Goal: Transaction & Acquisition: Purchase product/service

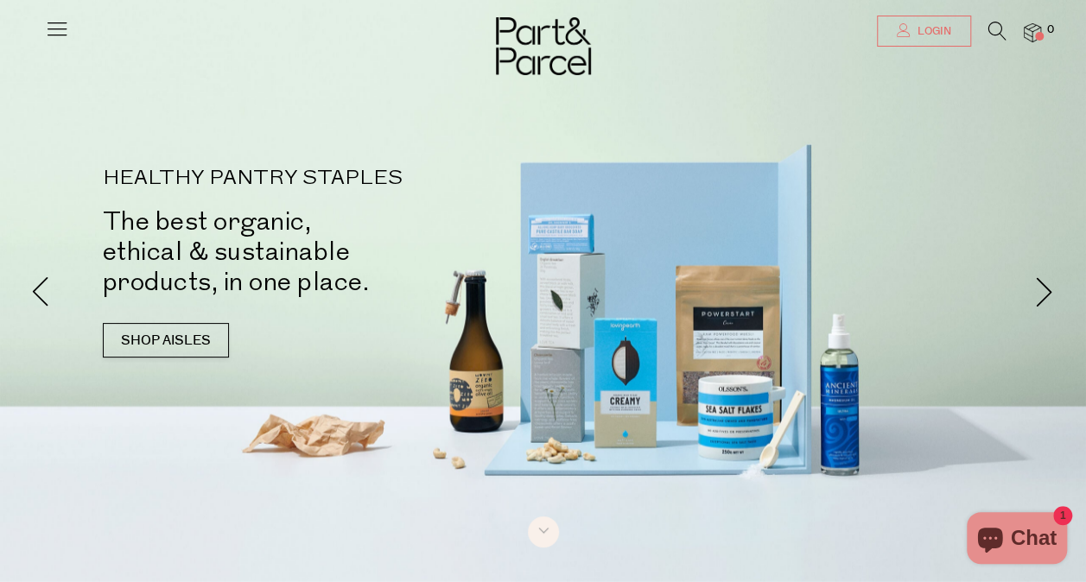
type input "[EMAIL_ADDRESS][DOMAIN_NAME]"
click at [918, 38] on span "Login" at bounding box center [932, 31] width 38 height 15
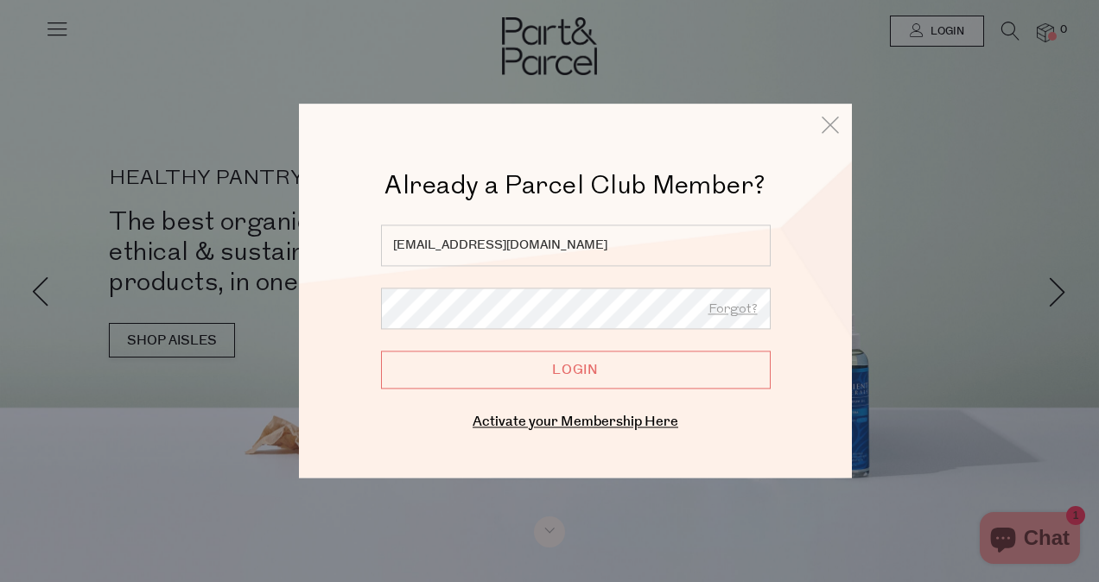
click at [552, 362] on input "Login" at bounding box center [576, 370] width 390 height 38
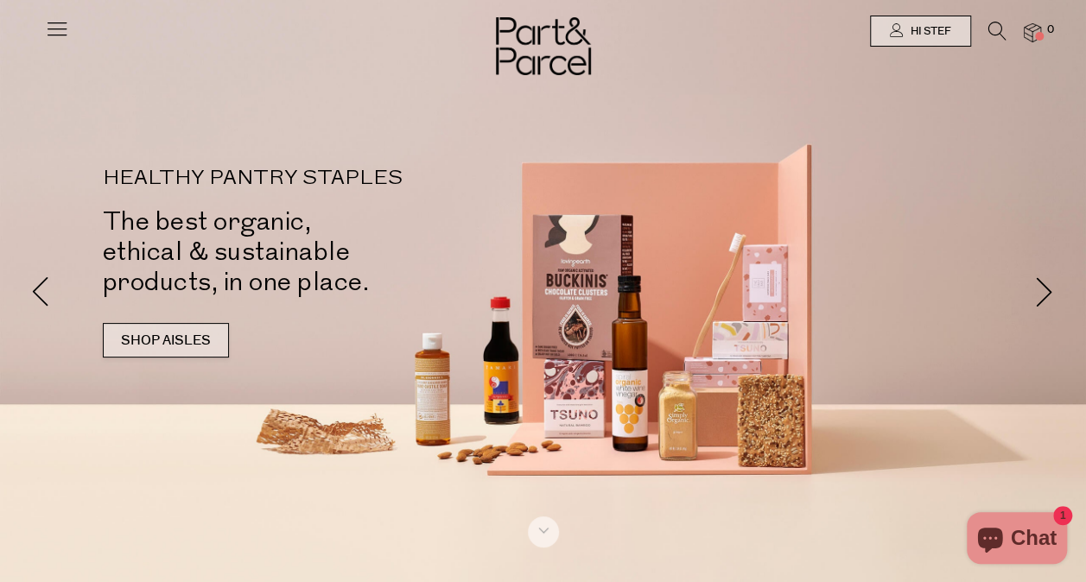
click at [165, 343] on link "SHOP AISLES" at bounding box center [166, 340] width 126 height 35
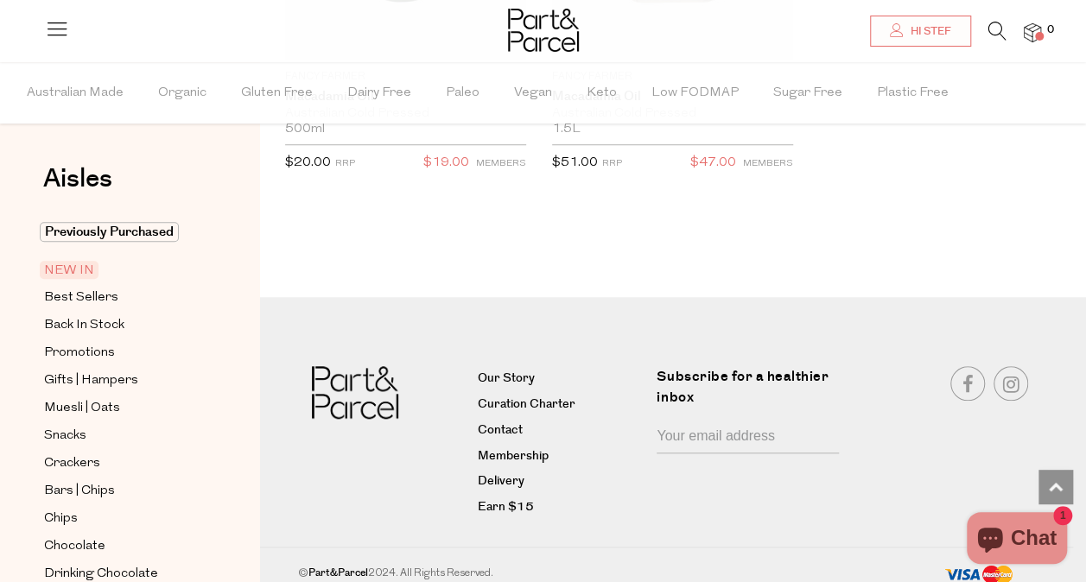
scroll to position [3444, 0]
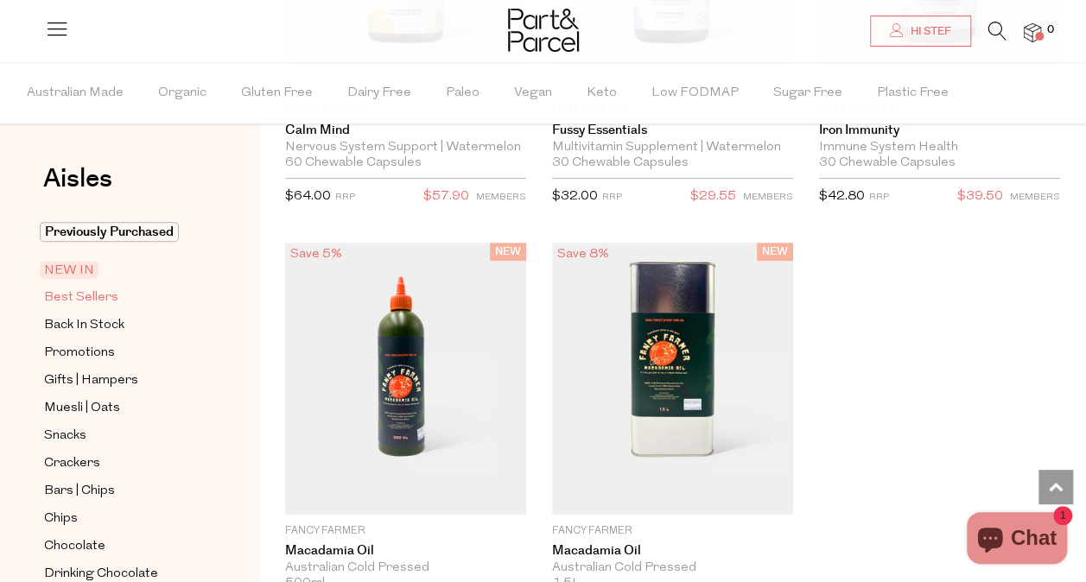
click at [118, 295] on link "Best Sellers" at bounding box center [122, 298] width 157 height 22
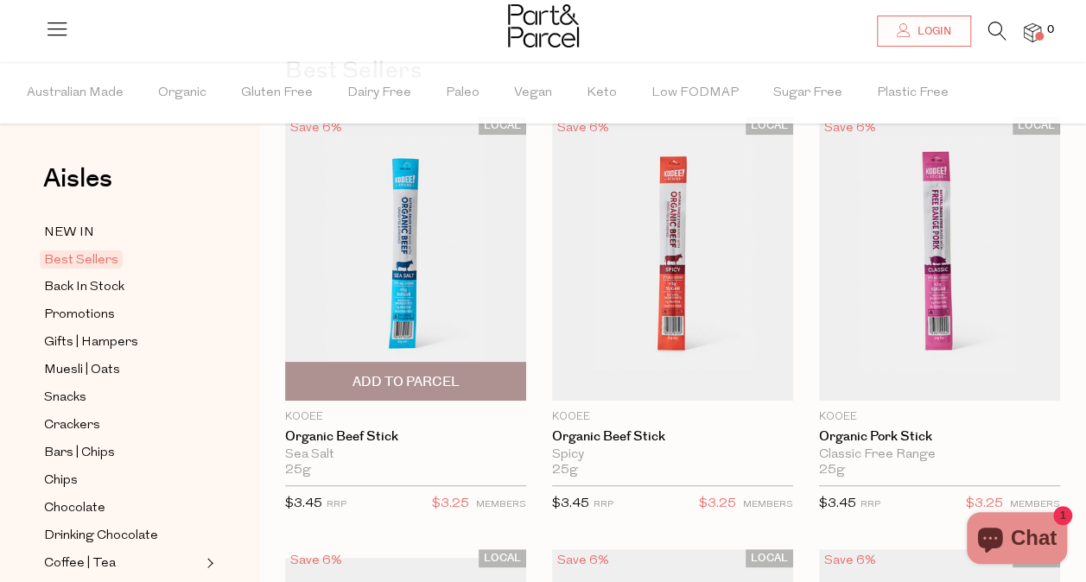
click at [420, 373] on span "Add To Parcel" at bounding box center [405, 382] width 107 height 18
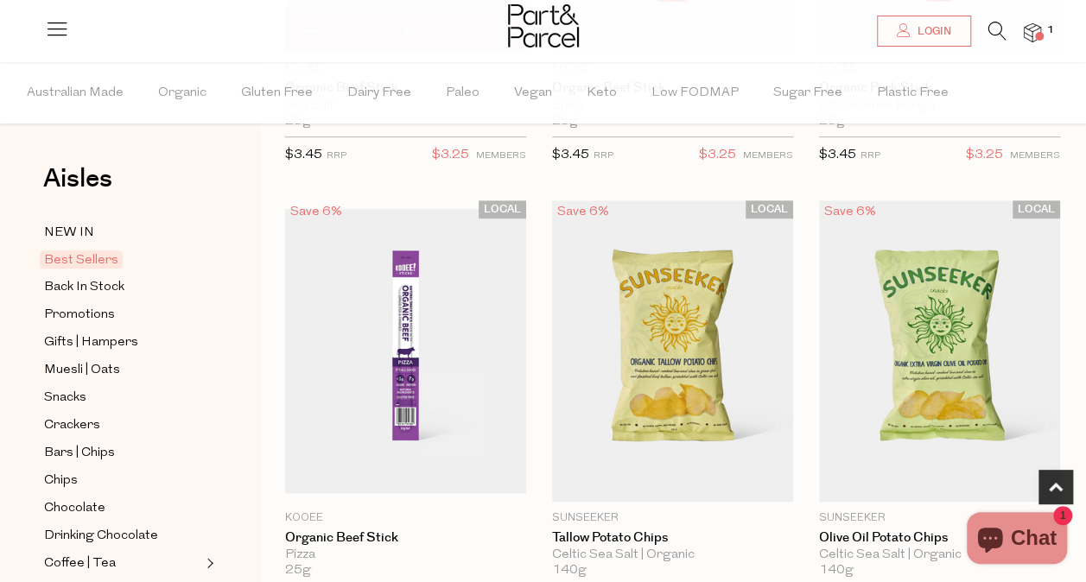
scroll to position [459, 0]
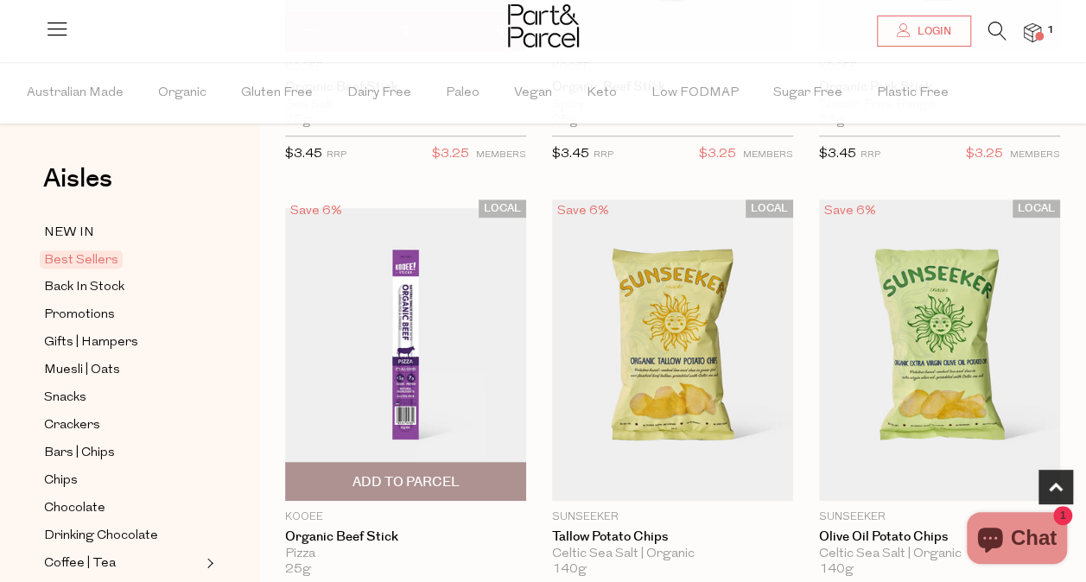
click at [417, 474] on span "Add To Parcel" at bounding box center [405, 483] width 107 height 18
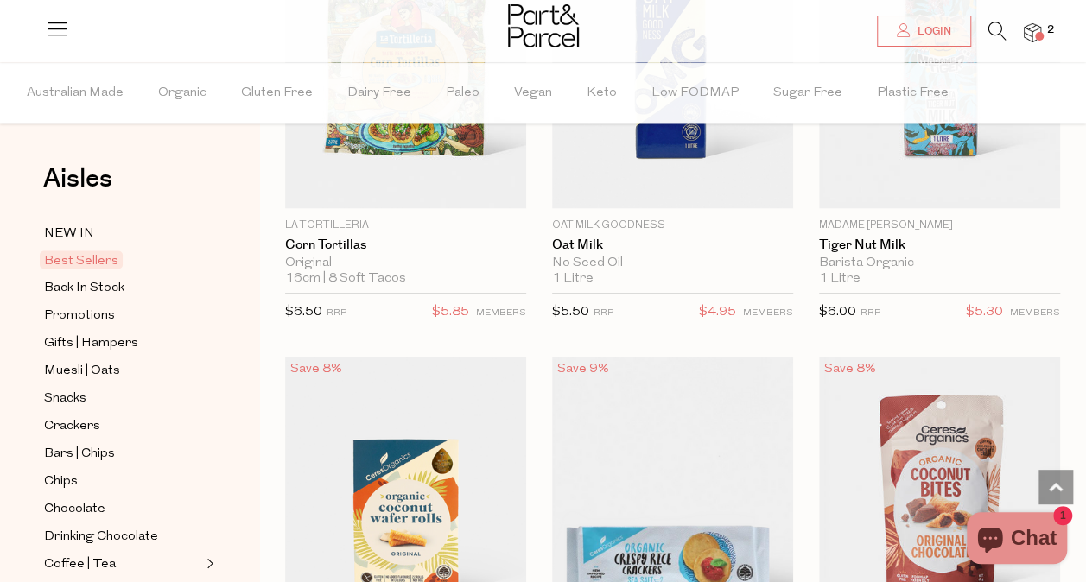
scroll to position [4552, 0]
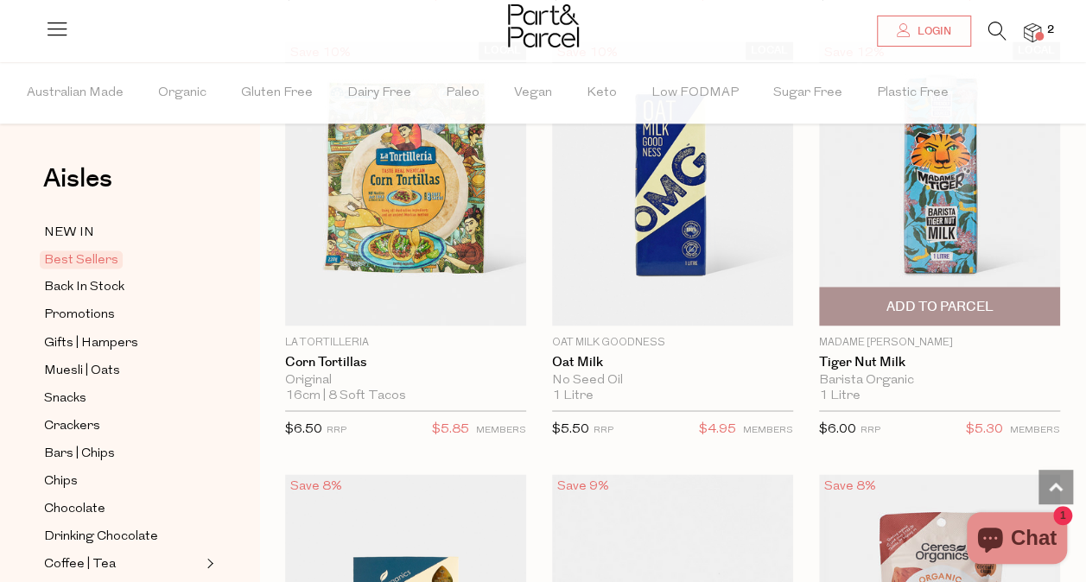
click at [935, 298] on span "Add To Parcel" at bounding box center [939, 307] width 107 height 18
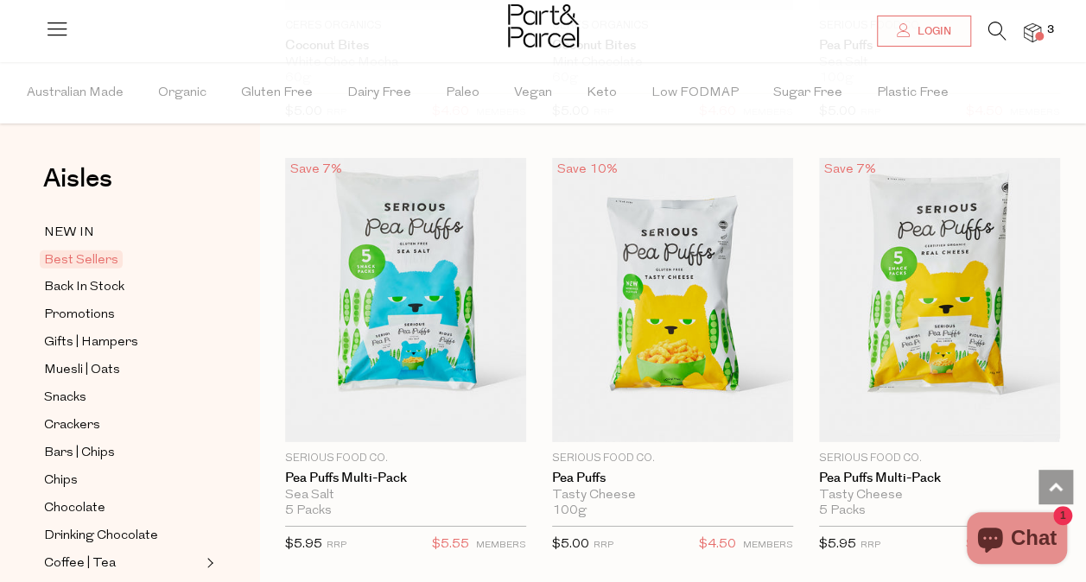
scroll to position [5736, 0]
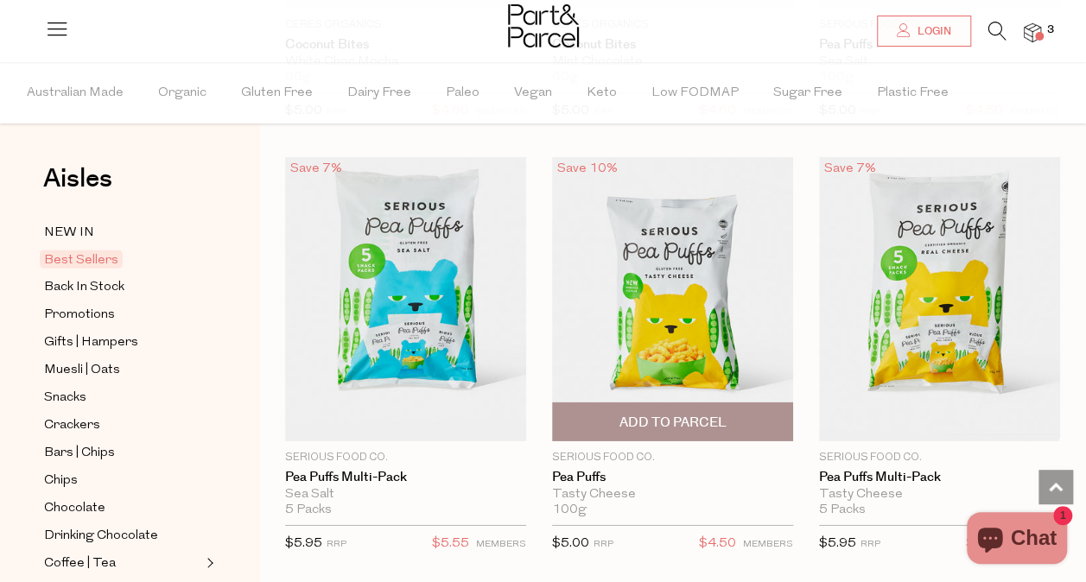
click at [679, 414] on span "Add To Parcel" at bounding box center [672, 423] width 107 height 18
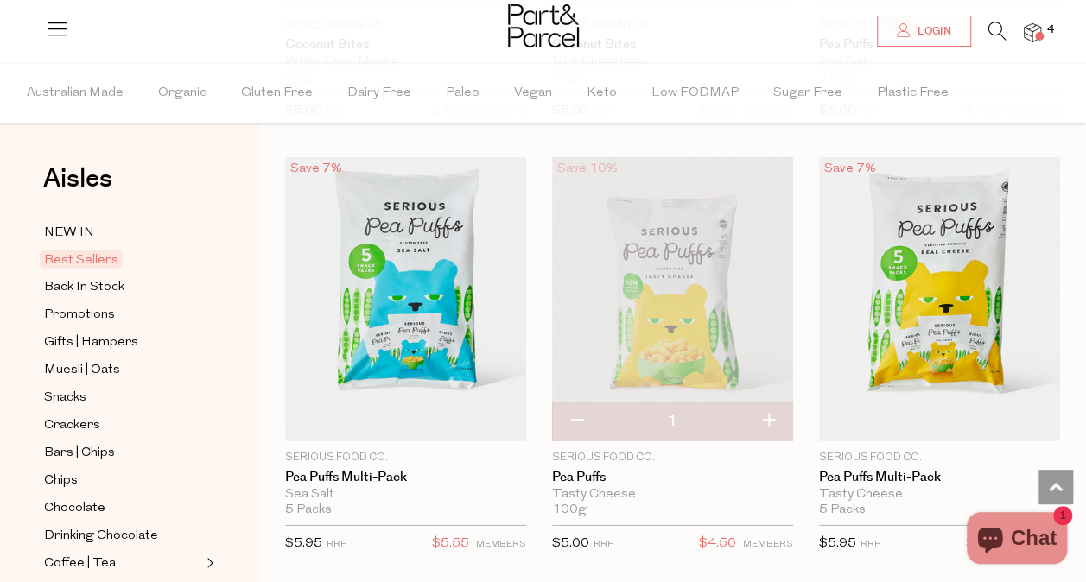
click at [575, 403] on button "button" at bounding box center [576, 422] width 49 height 38
type input "0"
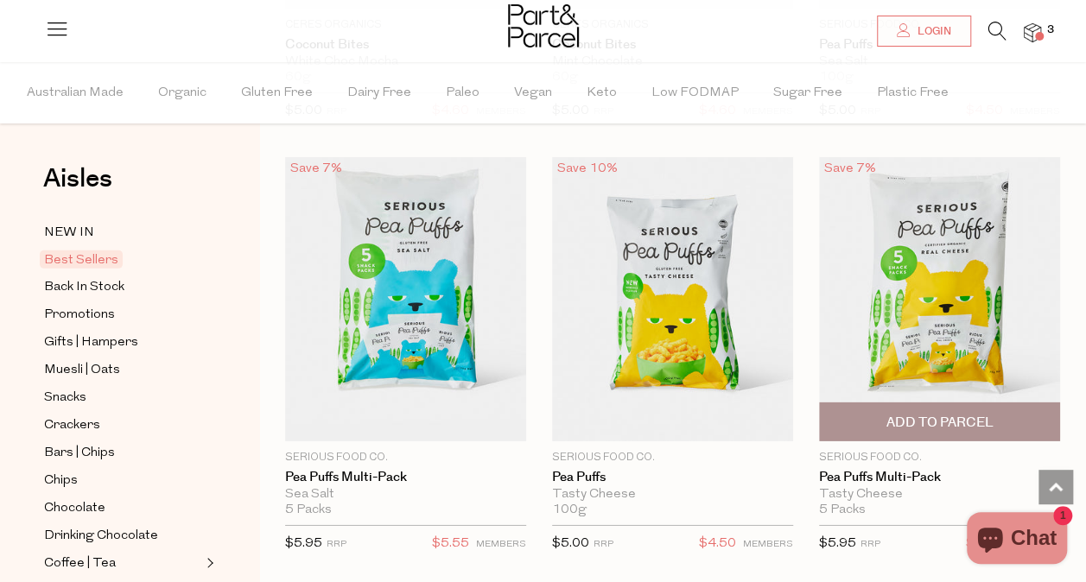
click at [936, 414] on span "Add To Parcel" at bounding box center [939, 423] width 107 height 18
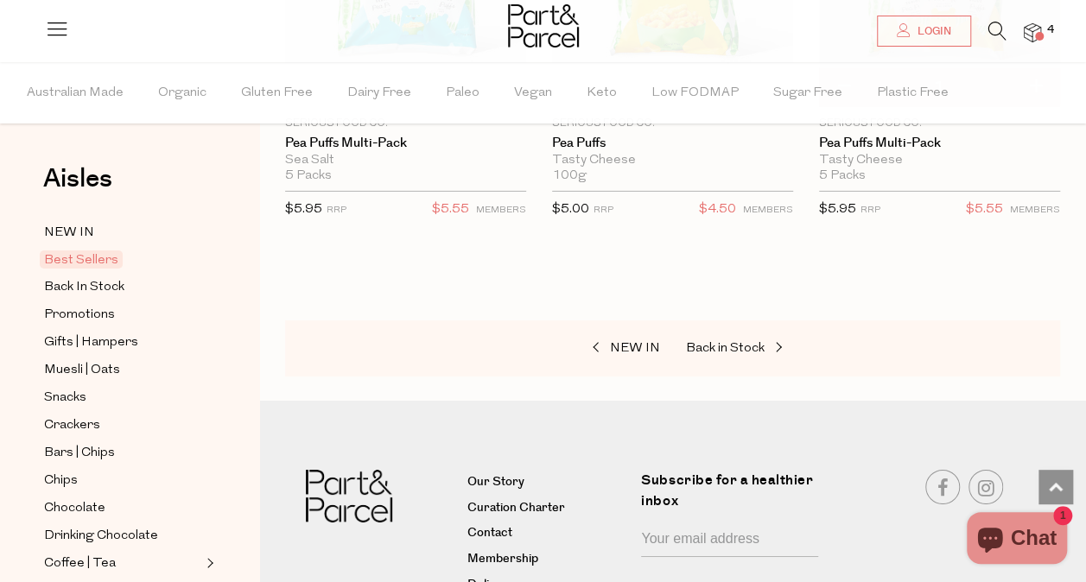
scroll to position [6073, 0]
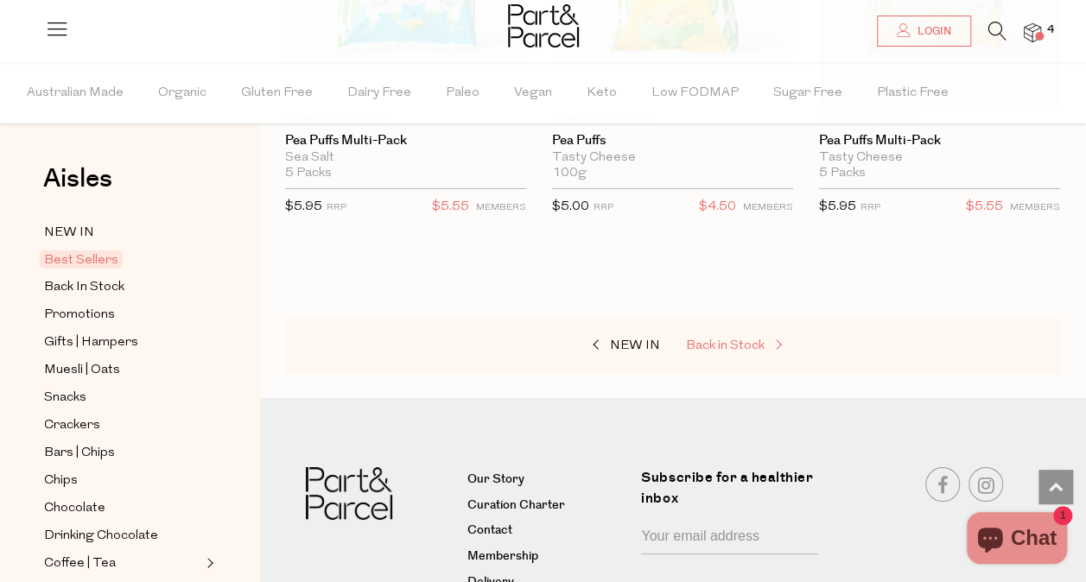
click at [736, 340] on span "Back in Stock" at bounding box center [725, 346] width 79 height 13
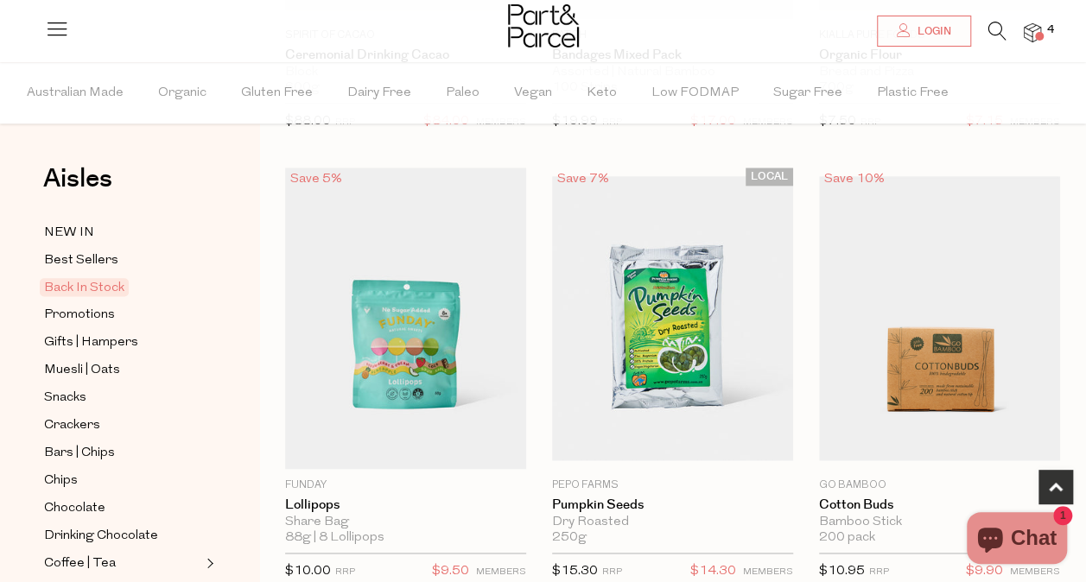
scroll to position [960, 0]
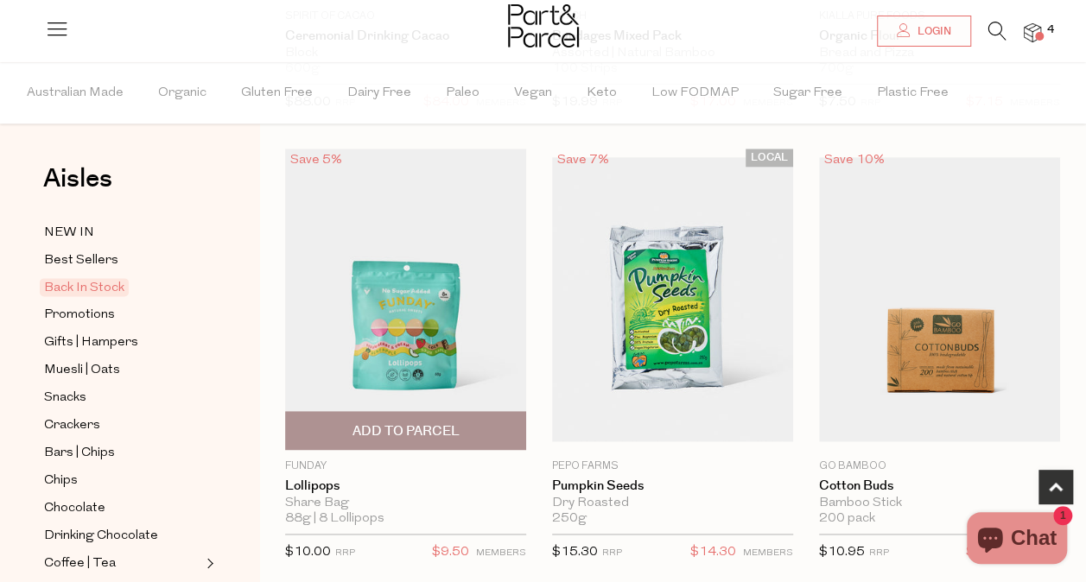
click at [409, 427] on span "Add To Parcel" at bounding box center [405, 432] width 107 height 18
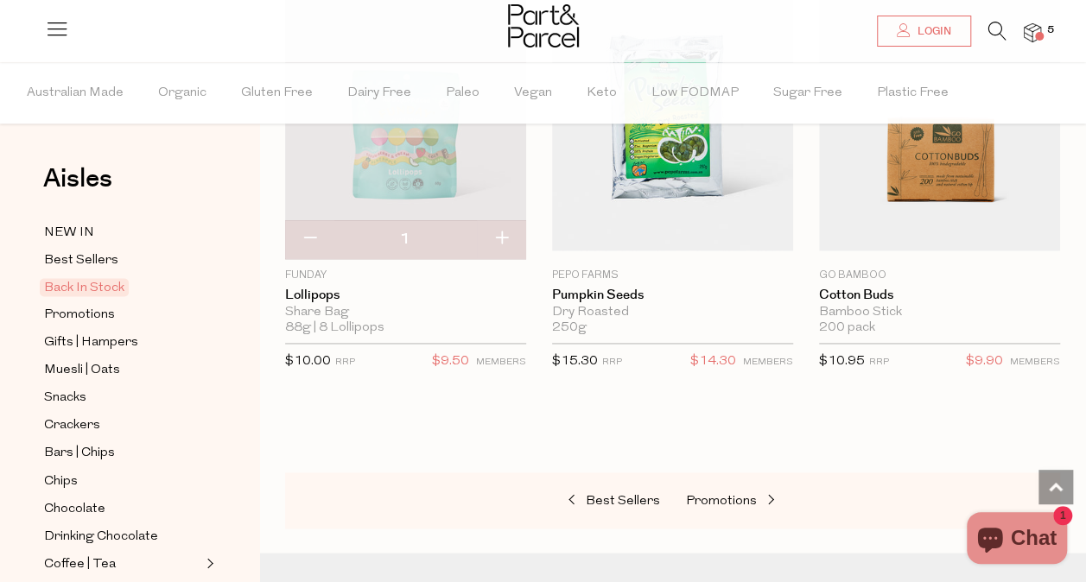
scroll to position [1152, 0]
click at [717, 498] on span "Promotions" at bounding box center [721, 499] width 71 height 13
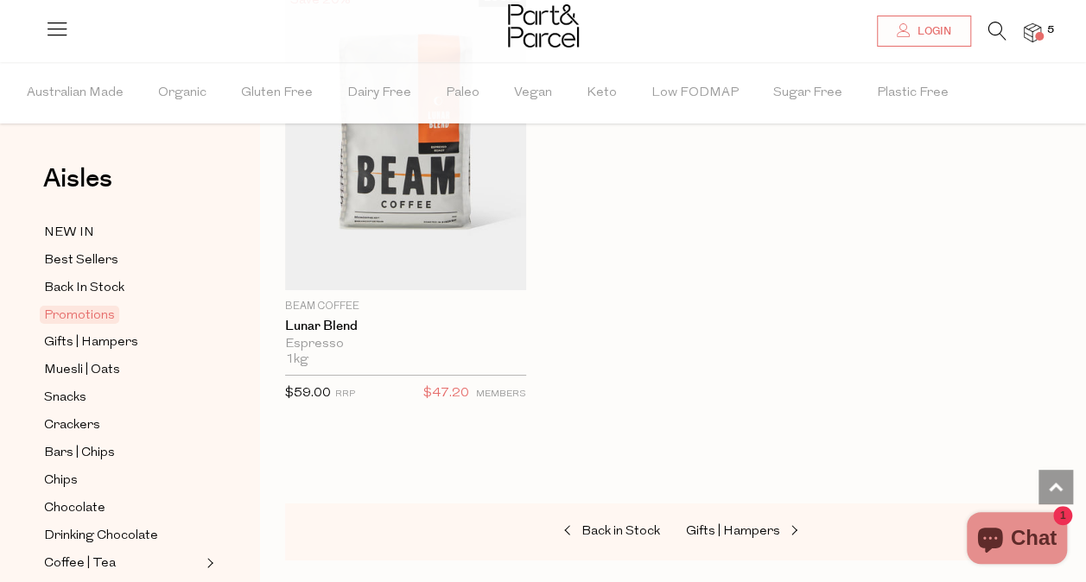
scroll to position [2853, 0]
click at [738, 524] on span "Gifts | Hampers" at bounding box center [733, 530] width 94 height 13
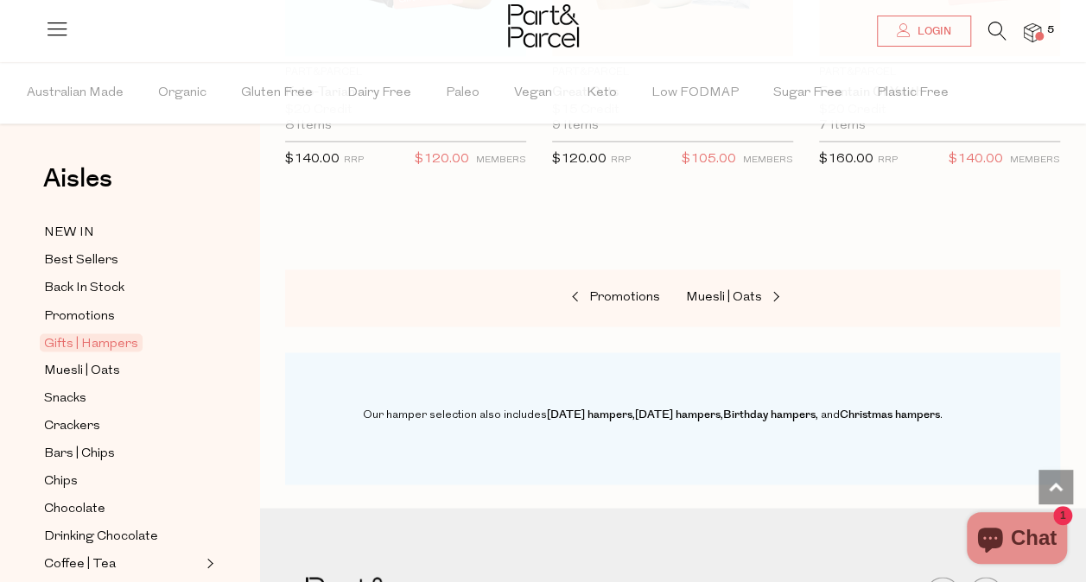
scroll to position [1351, 0]
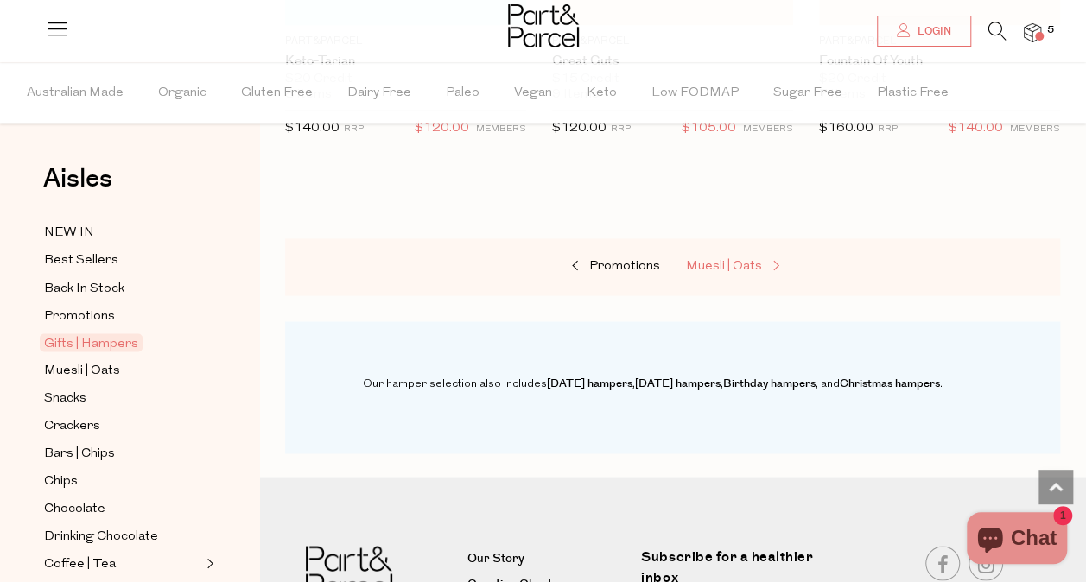
click at [721, 272] on link "Muesli | Oats" at bounding box center [772, 267] width 173 height 22
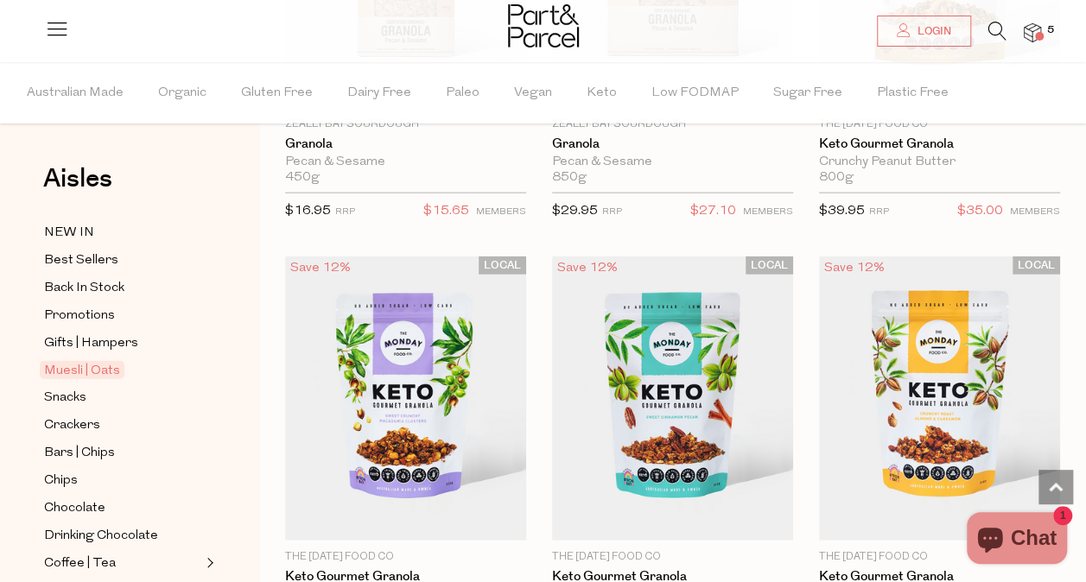
scroll to position [5742, 0]
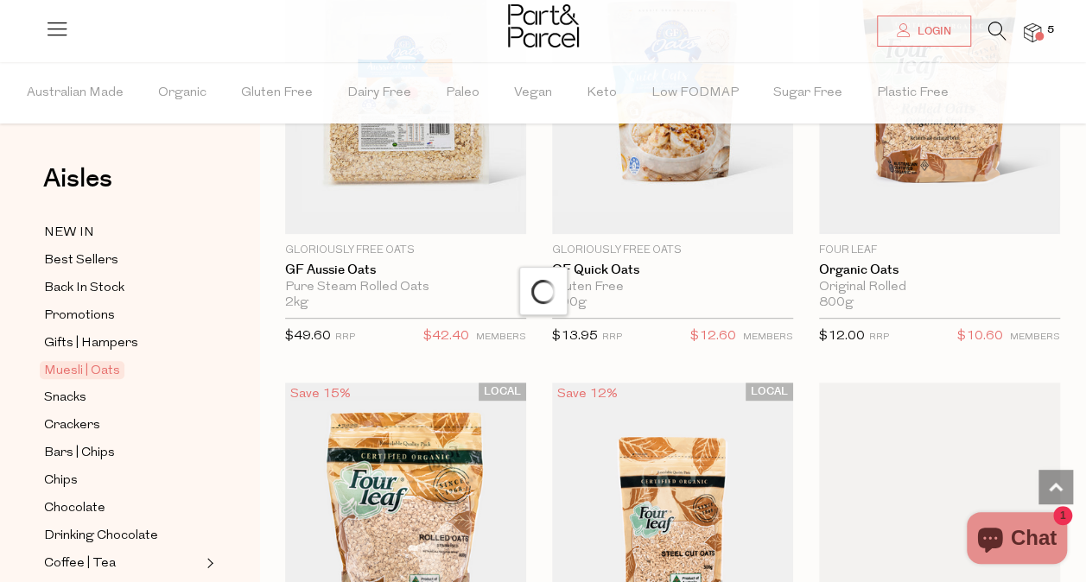
scroll to position [7149, 0]
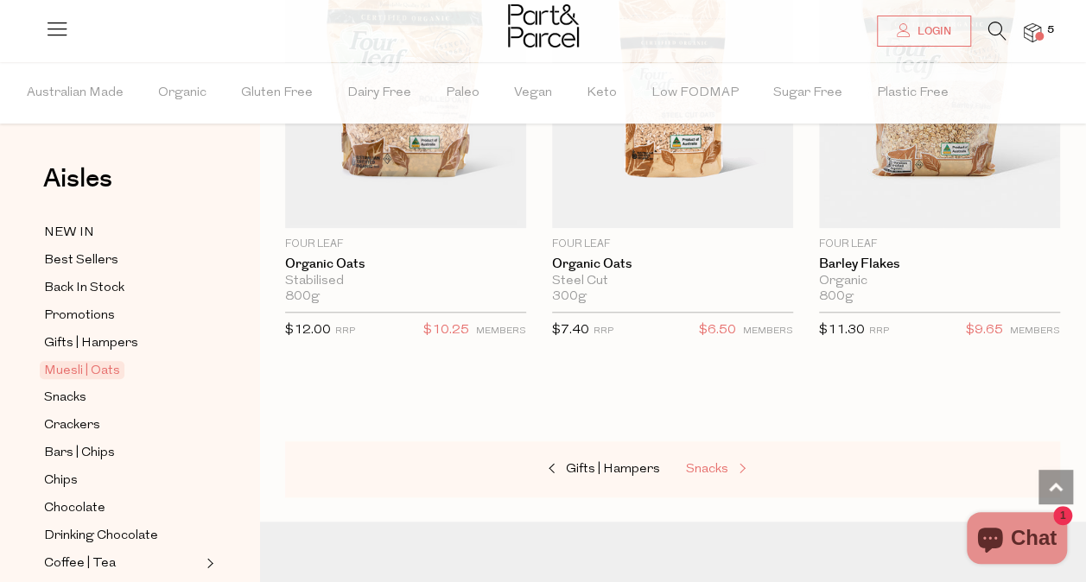
click at [721, 463] on span "Snacks" at bounding box center [707, 469] width 42 height 13
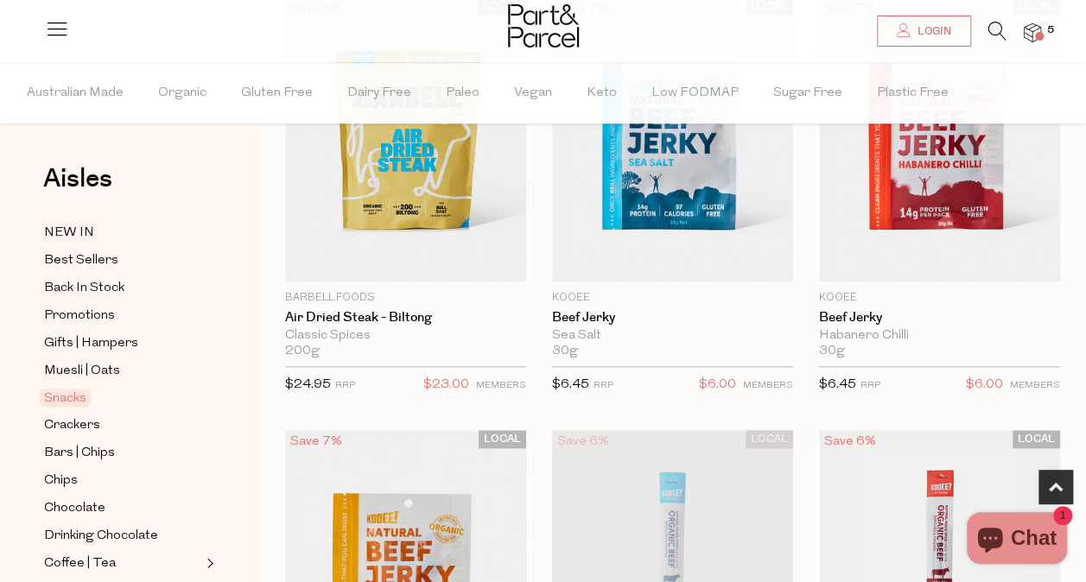
scroll to position [665, 0]
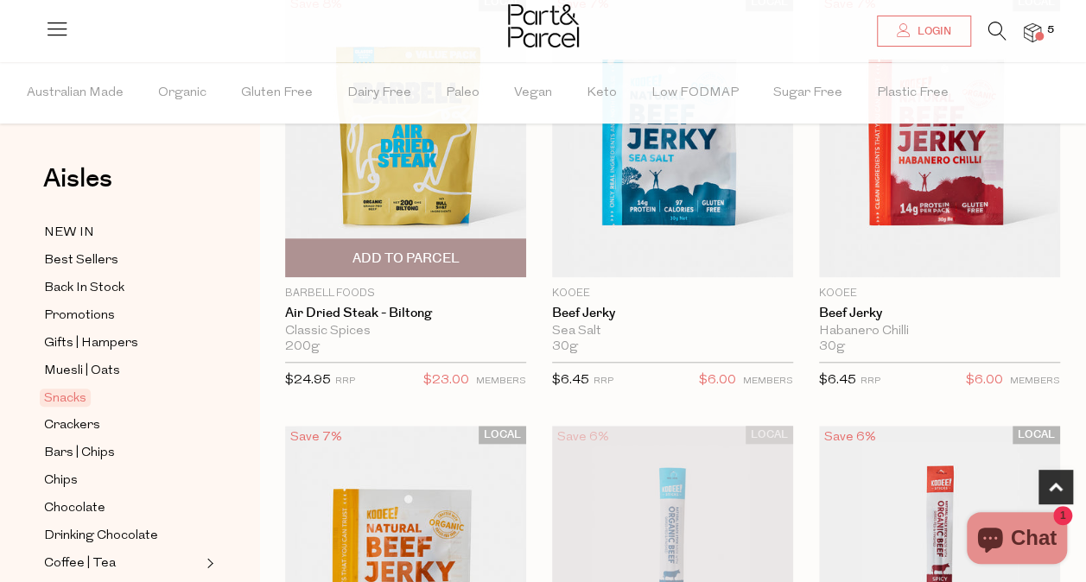
click at [429, 251] on span "Add To Parcel" at bounding box center [405, 259] width 107 height 18
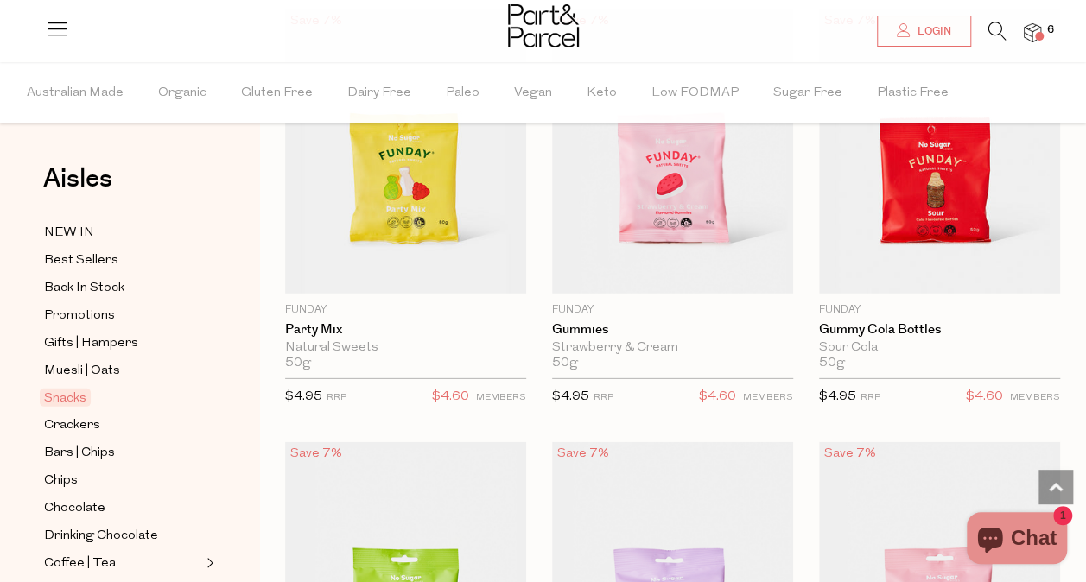
scroll to position [2407, 0]
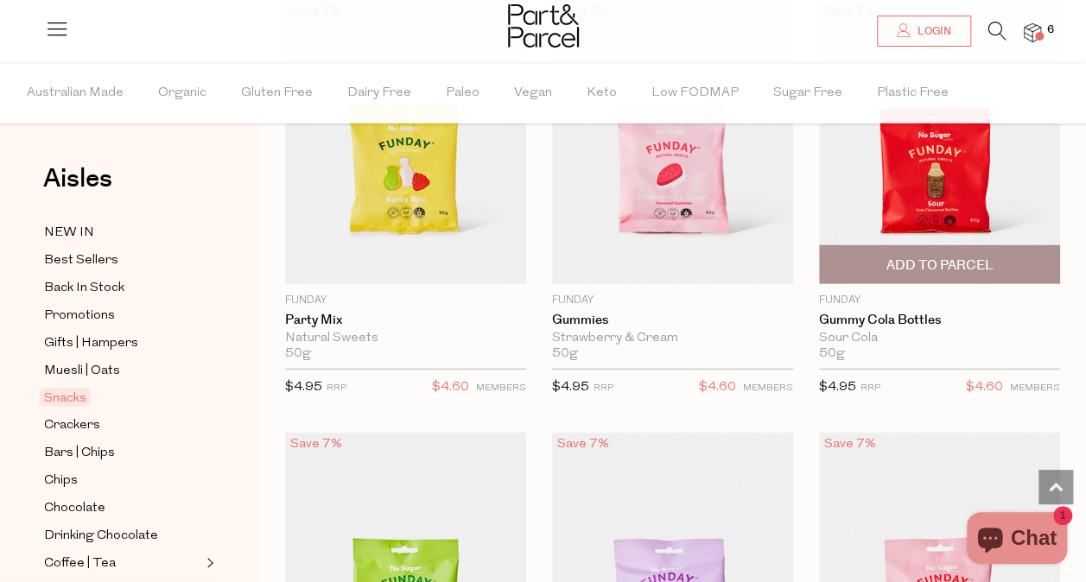
click at [944, 257] on span "Add To Parcel" at bounding box center [939, 266] width 107 height 18
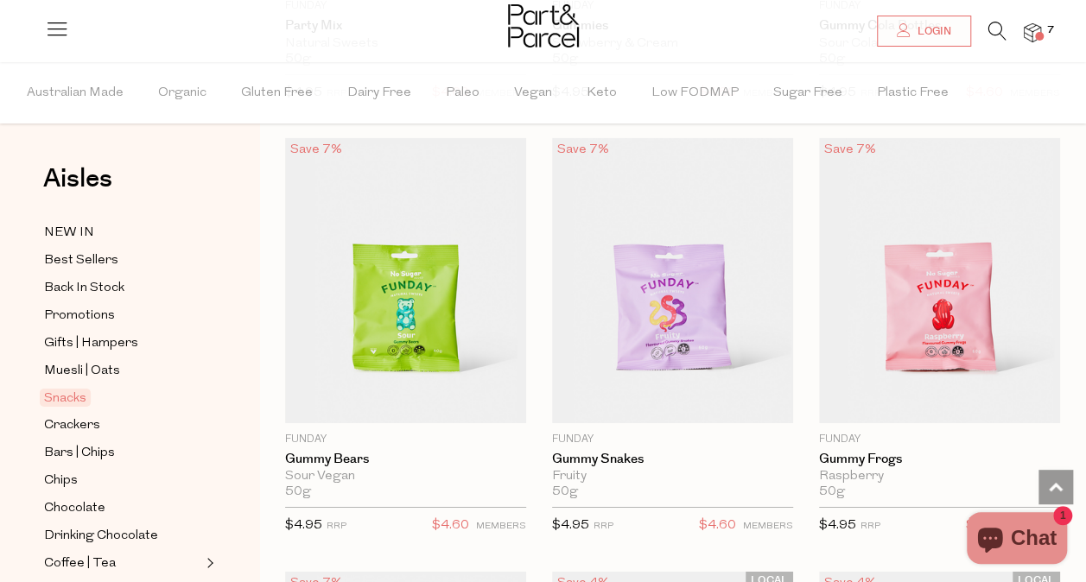
scroll to position [2700, 0]
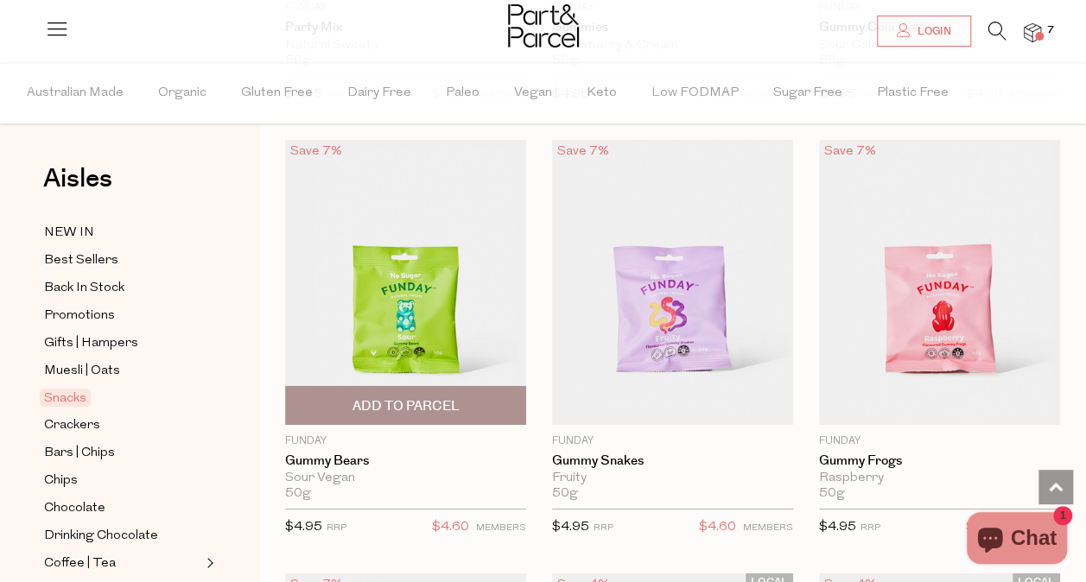
click at [441, 387] on span "Add To Parcel" at bounding box center [405, 405] width 231 height 37
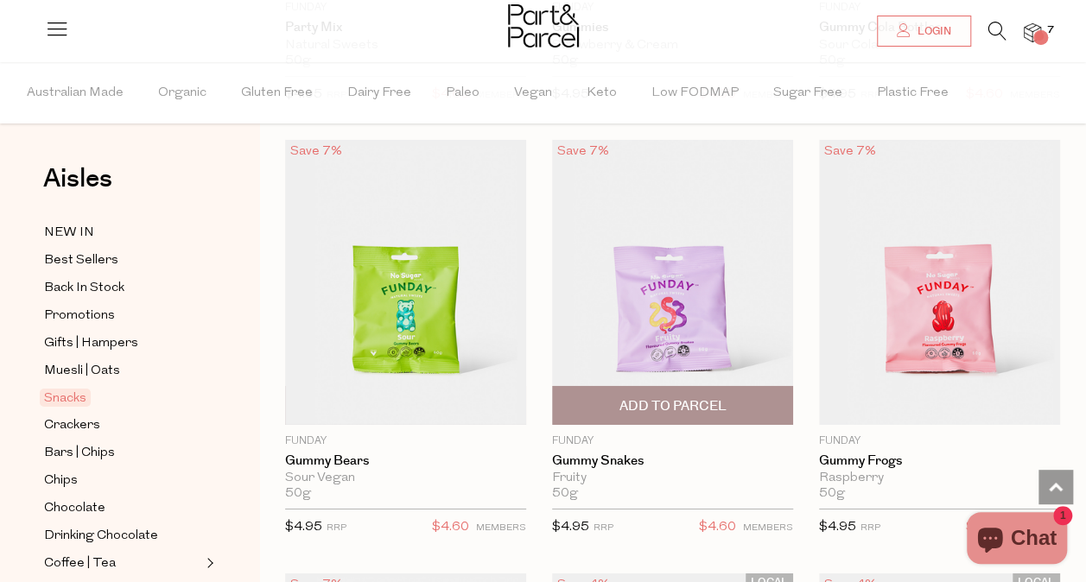
click at [695, 397] on span "Add To Parcel" at bounding box center [672, 406] width 107 height 18
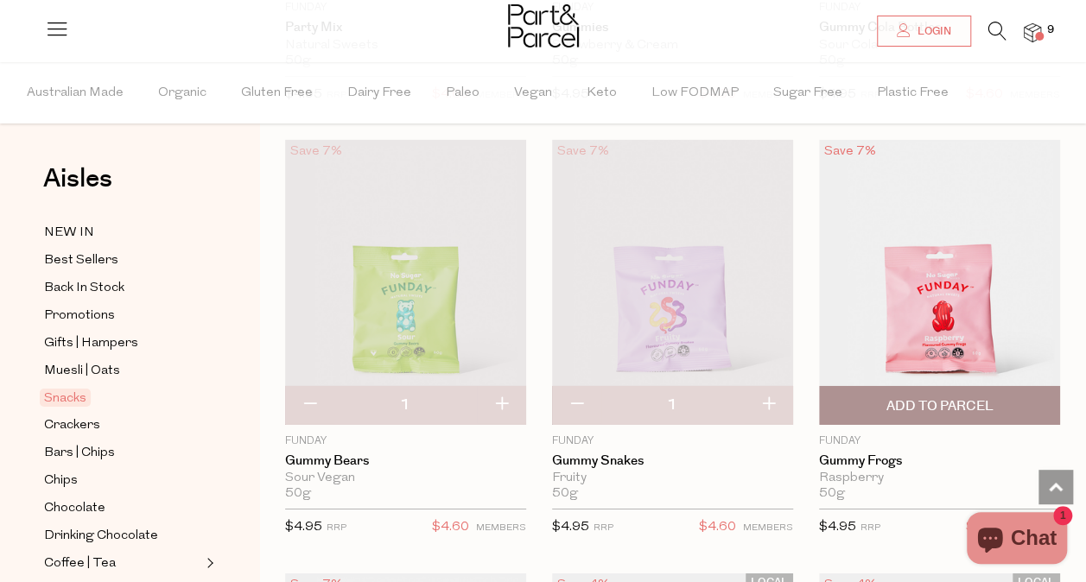
scroll to position [2847, 0]
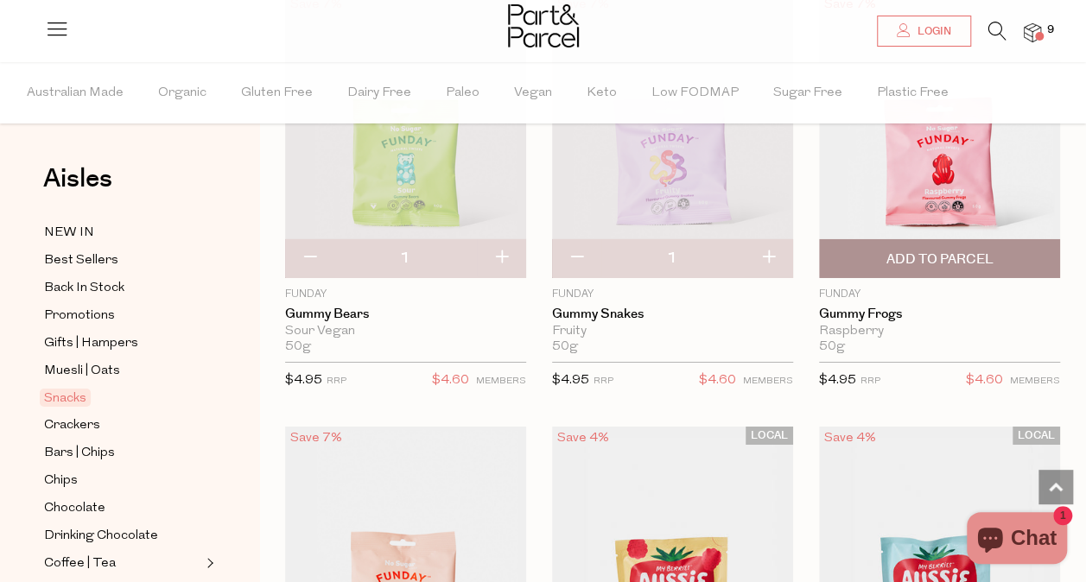
click at [964, 240] on span "Add To Parcel" at bounding box center [939, 258] width 231 height 37
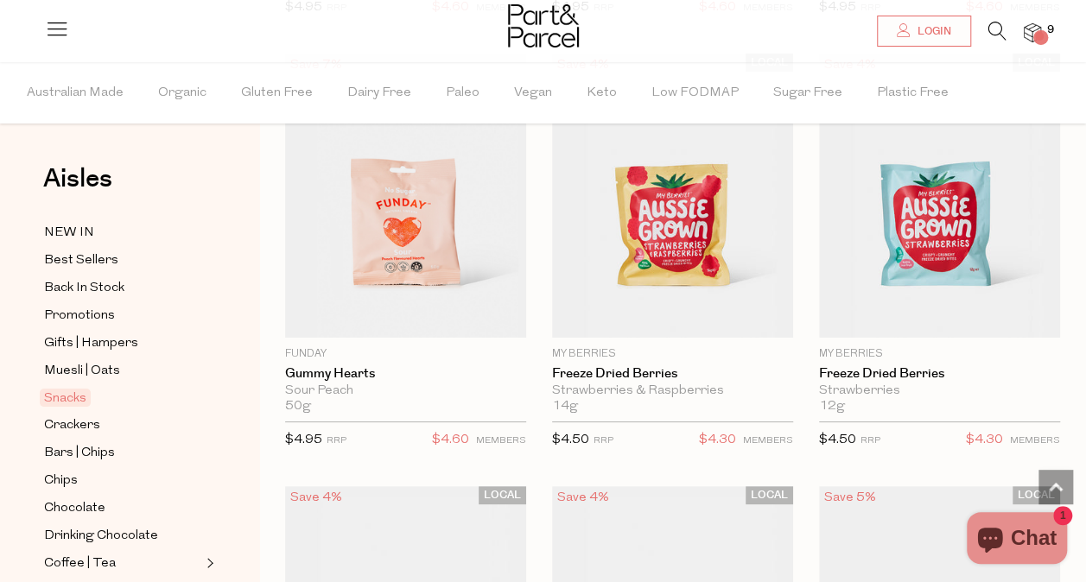
scroll to position [3233, 0]
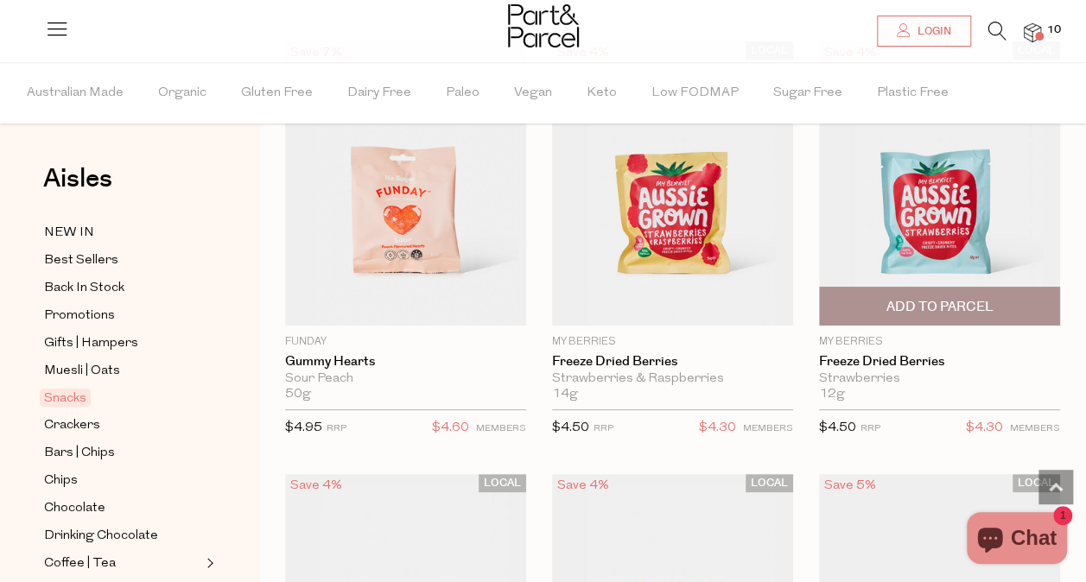
click at [945, 288] on span "Add To Parcel" at bounding box center [939, 306] width 231 height 37
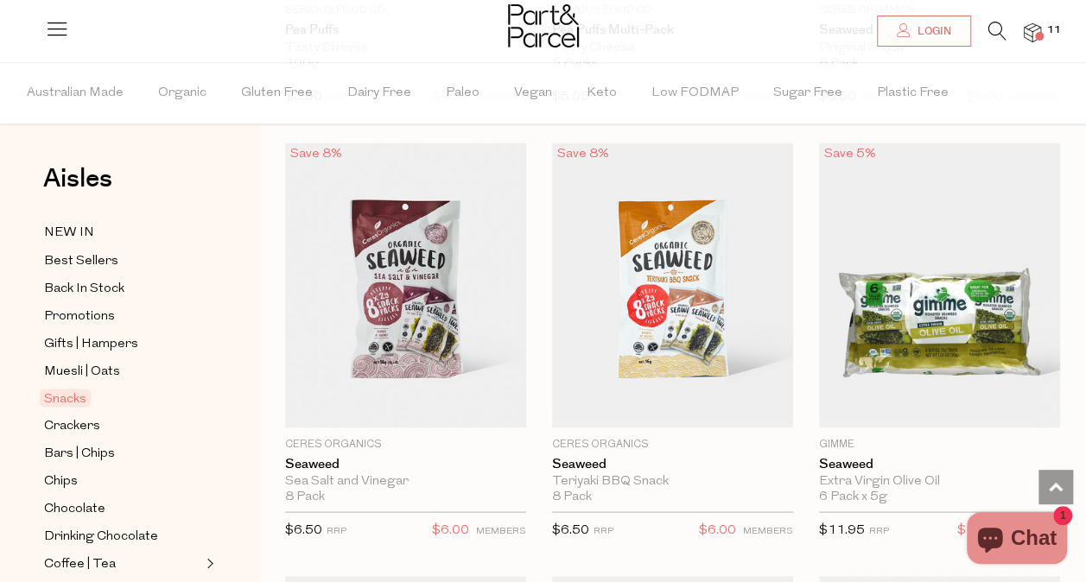
scroll to position [7895, 0]
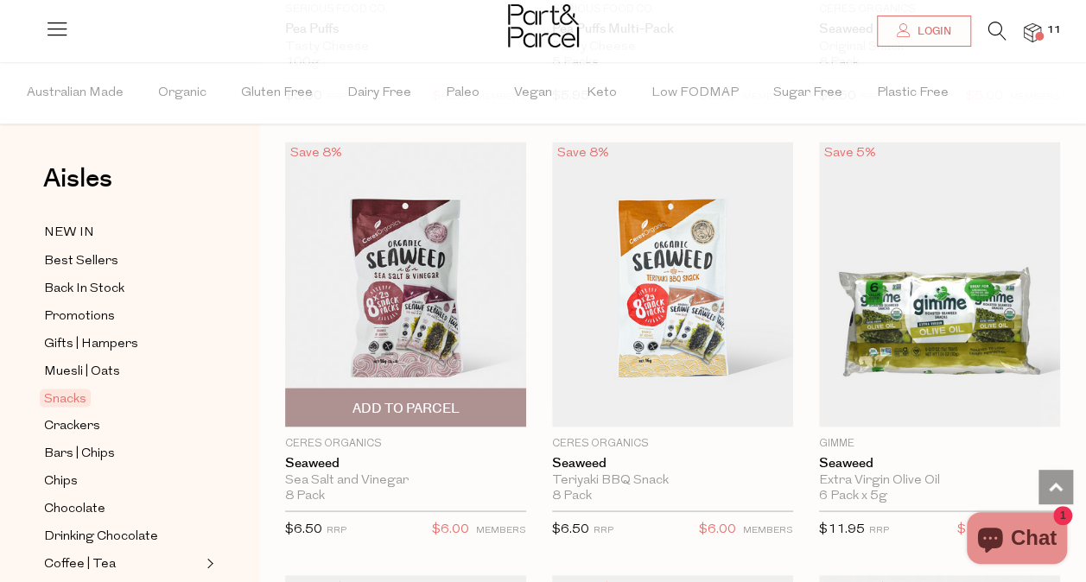
click at [406, 399] on span "Add To Parcel" at bounding box center [405, 408] width 107 height 18
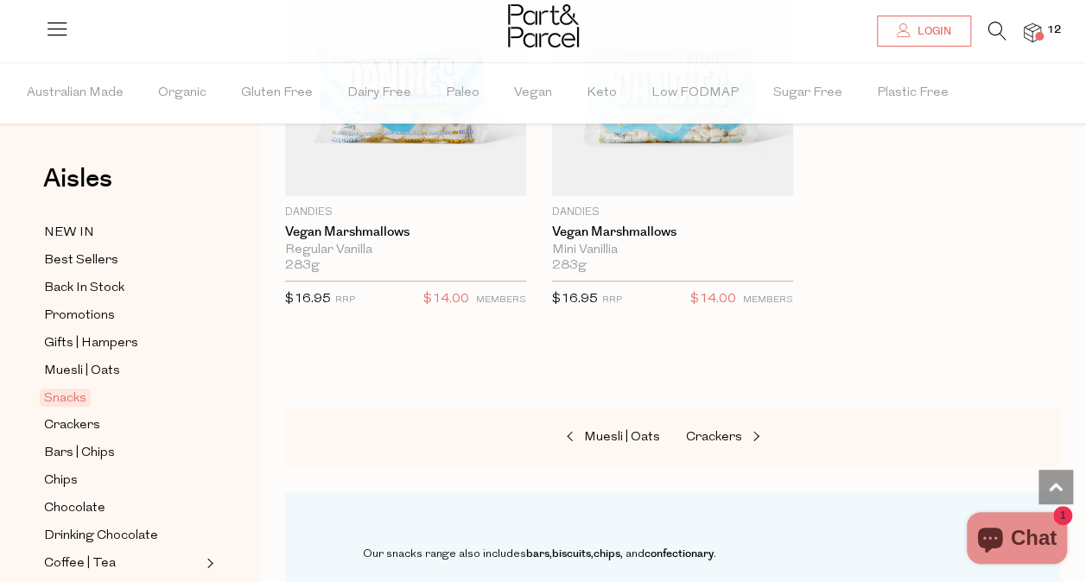
scroll to position [10302, 0]
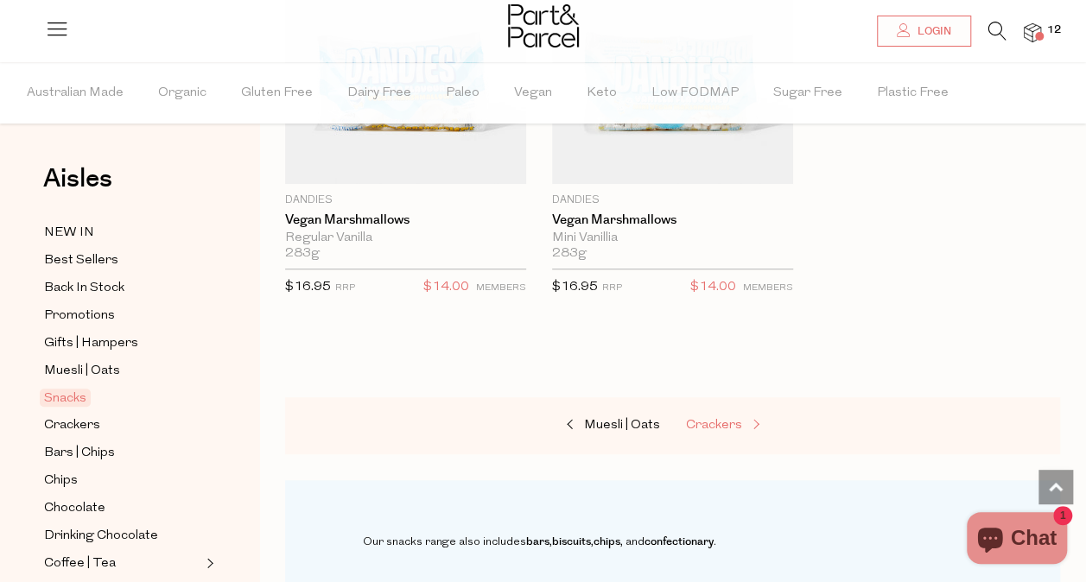
click at [729, 419] on span "Crackers" at bounding box center [714, 425] width 56 height 13
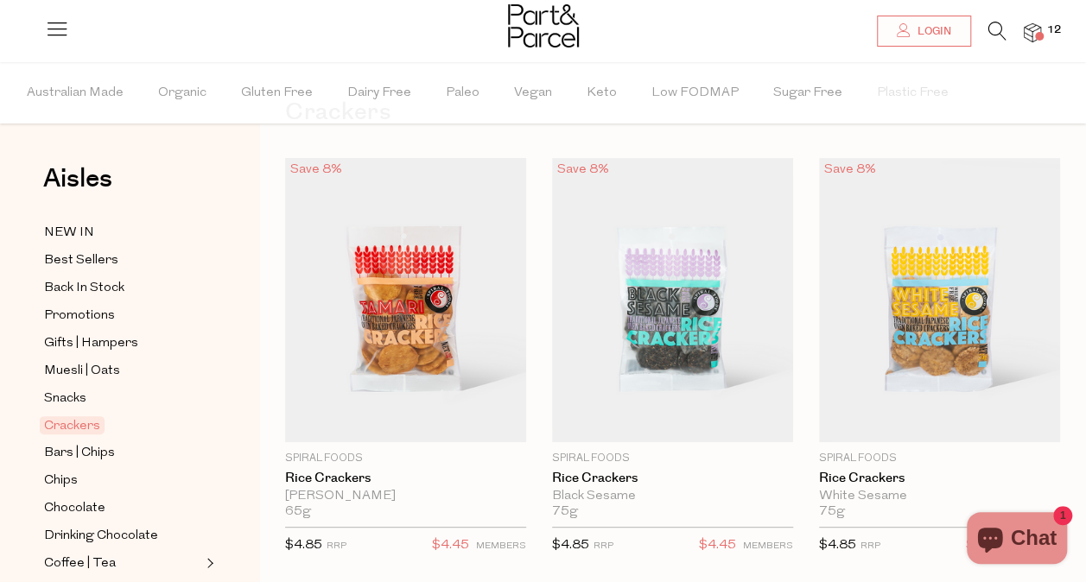
scroll to position [120, 0]
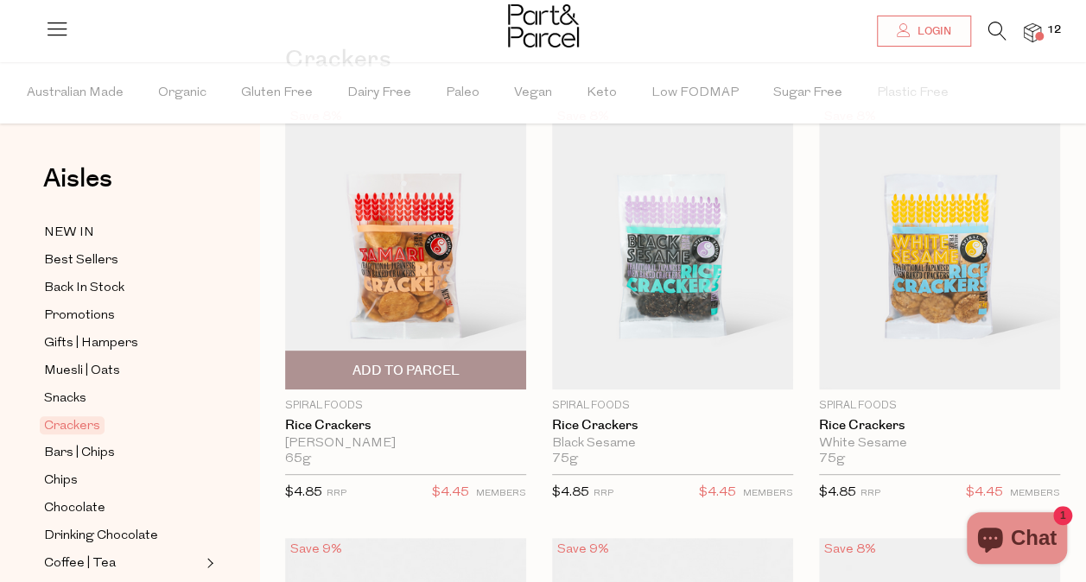
click at [432, 370] on span "Add To Parcel" at bounding box center [405, 371] width 107 height 18
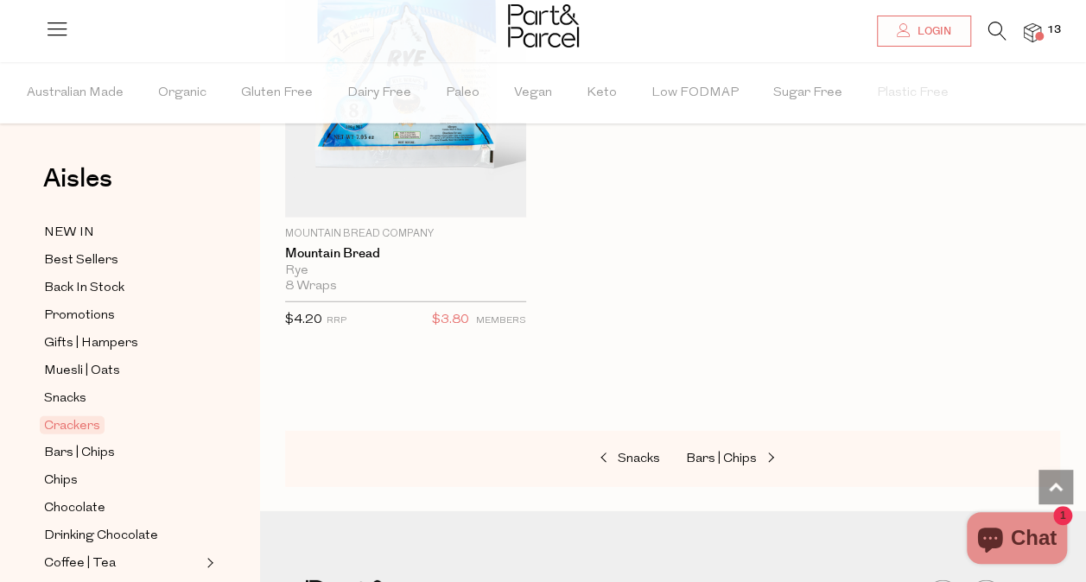
scroll to position [5490, 0]
click at [717, 451] on span "Bars | Chips" at bounding box center [721, 457] width 71 height 13
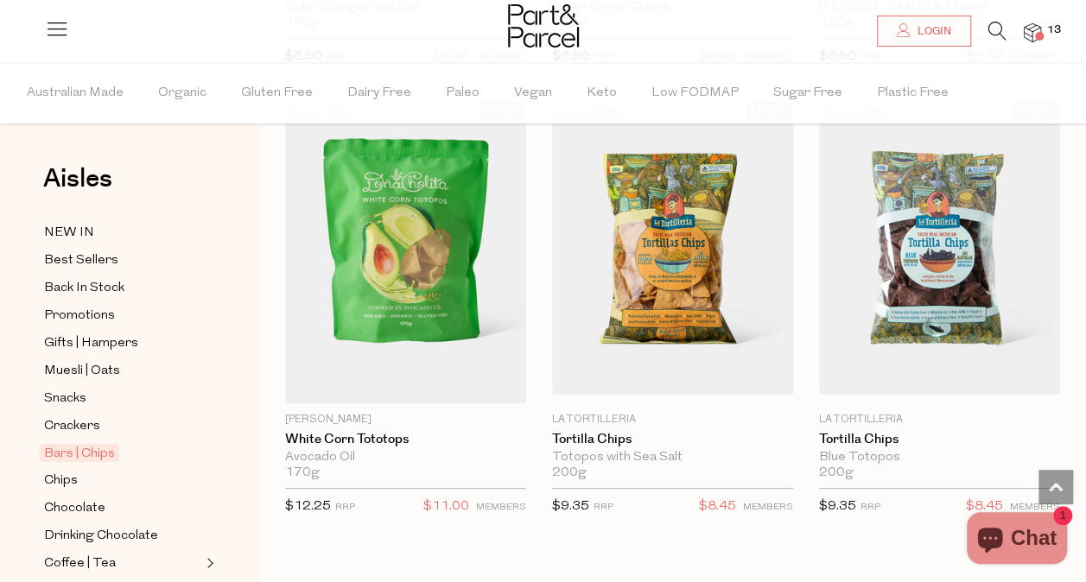
scroll to position [10093, 0]
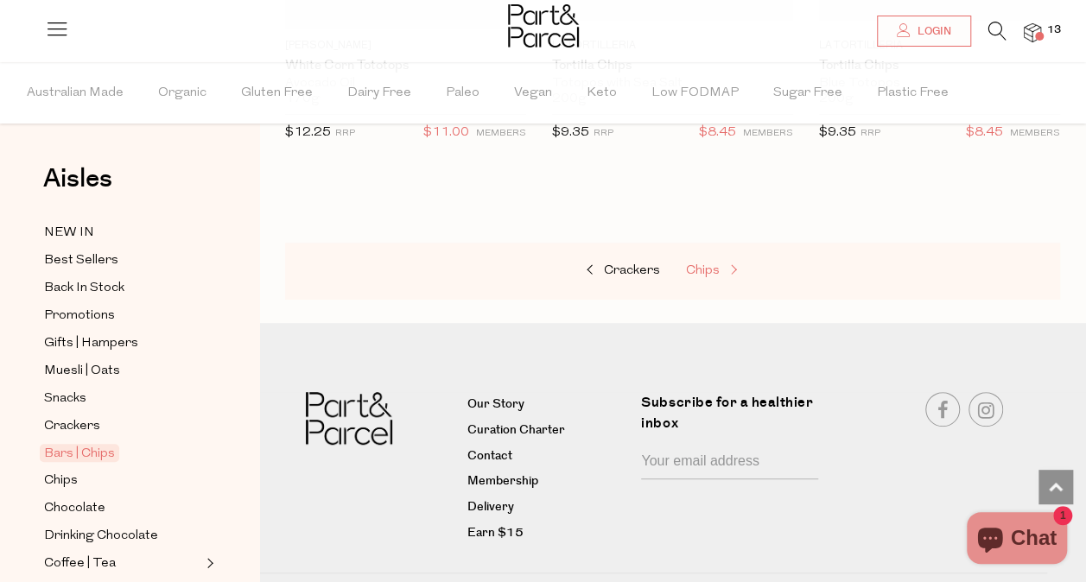
click at [714, 264] on span "Chips" at bounding box center [703, 270] width 34 height 13
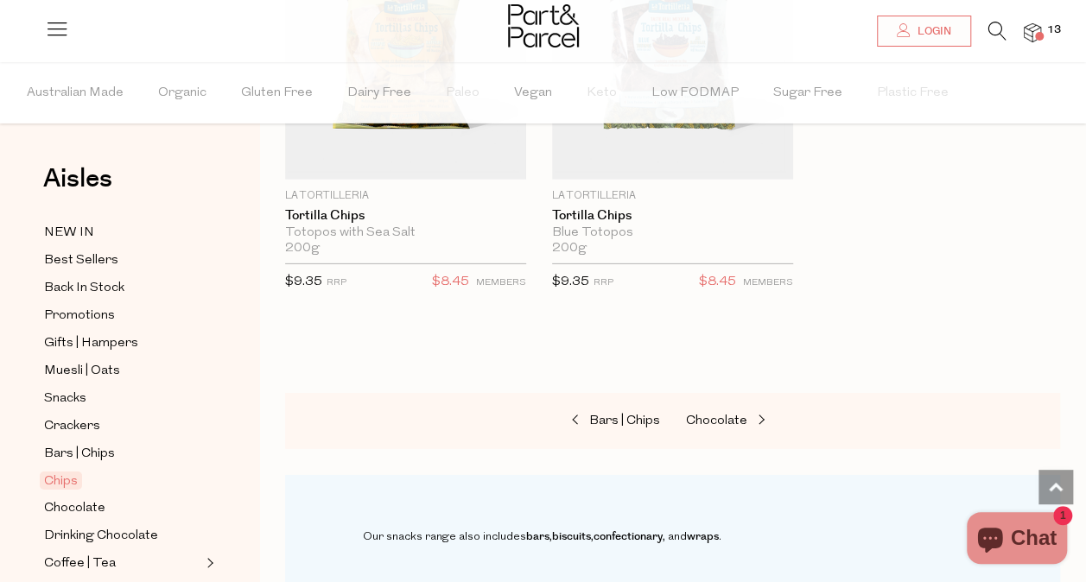
scroll to position [2549, 0]
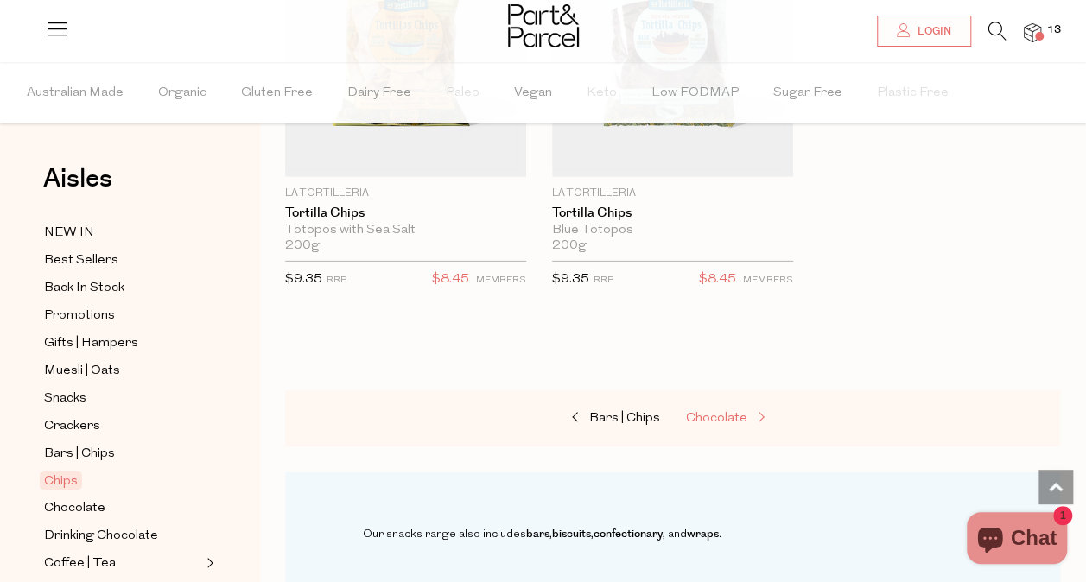
click at [715, 412] on span "Chocolate" at bounding box center [716, 418] width 61 height 13
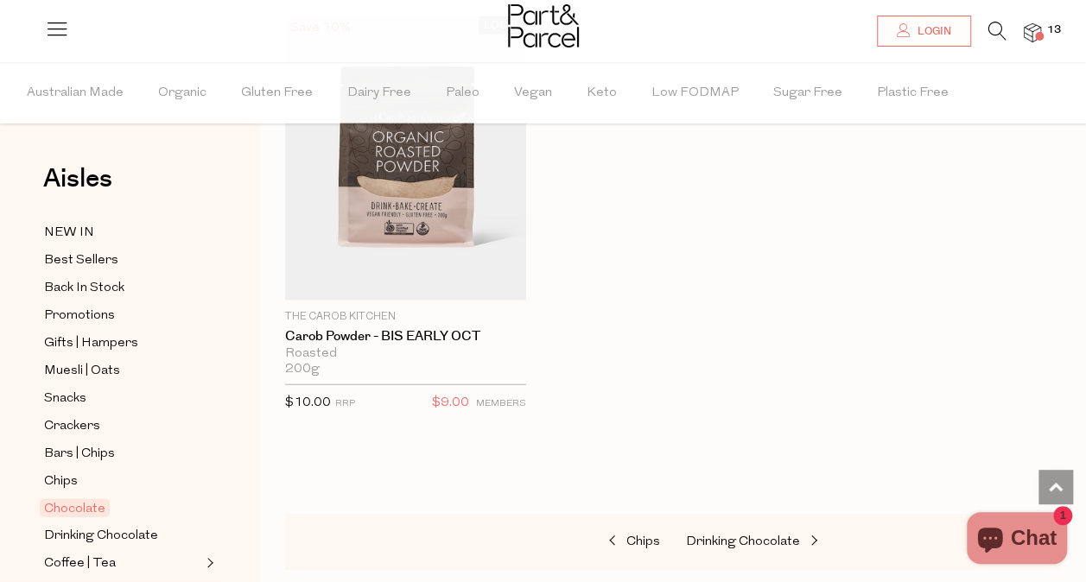
scroll to position [8535, 0]
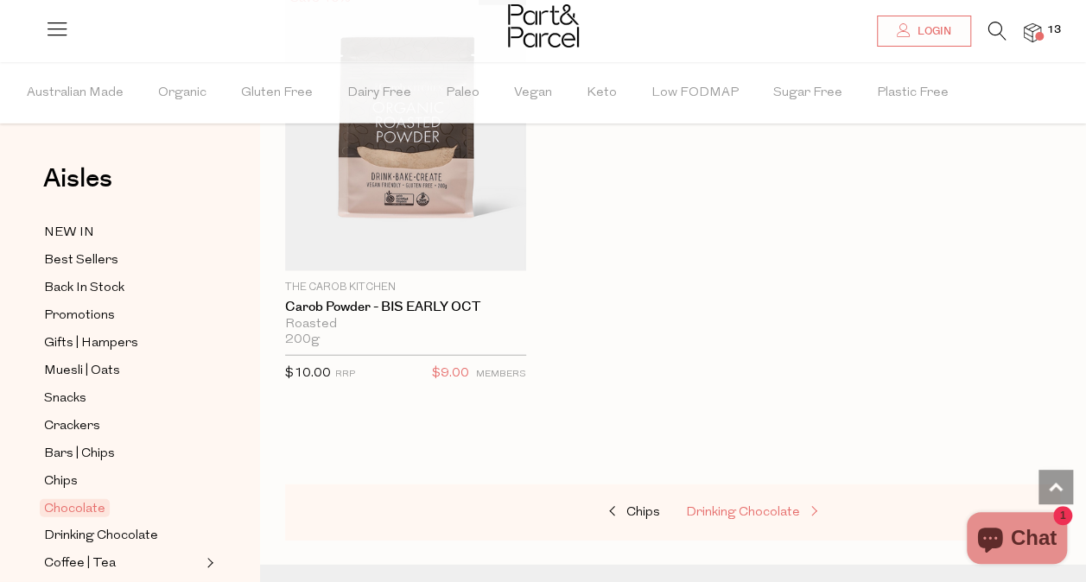
click at [731, 506] on span "Drinking Chocolate" at bounding box center [743, 512] width 114 height 13
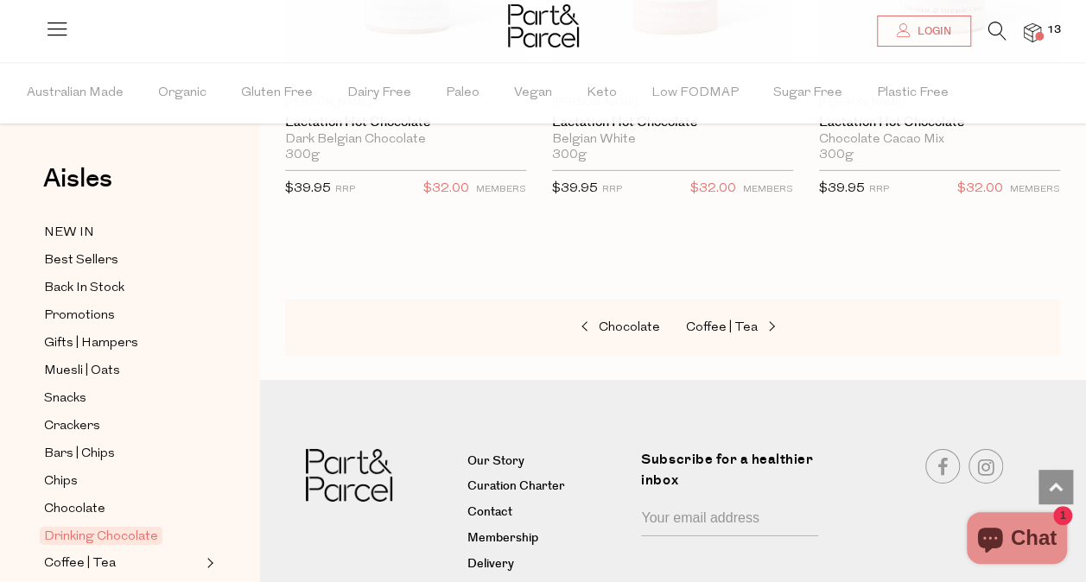
scroll to position [2724, 0]
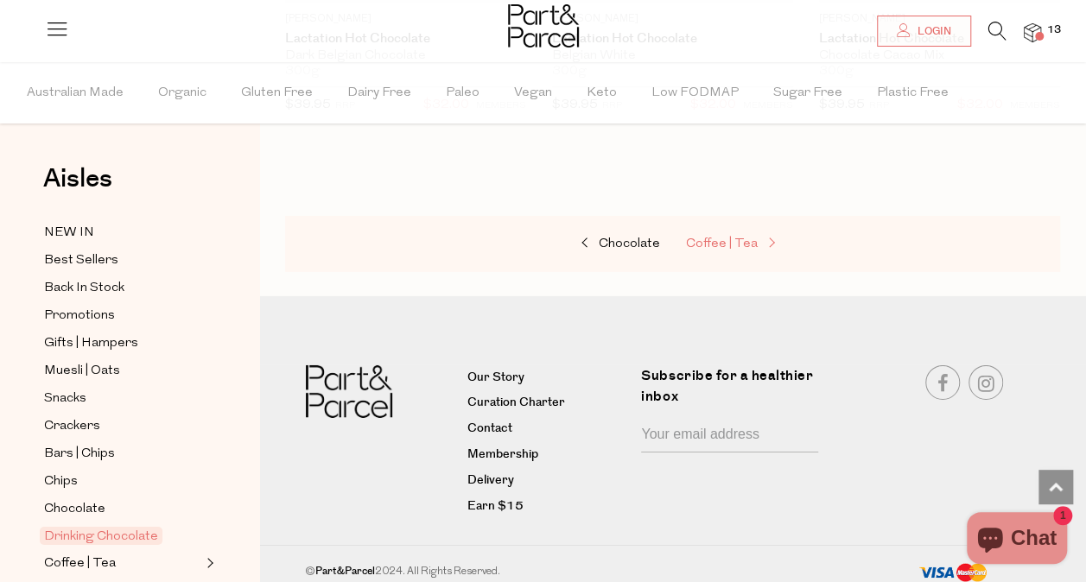
click at [736, 238] on span "Coffee | Tea" at bounding box center [722, 244] width 72 height 13
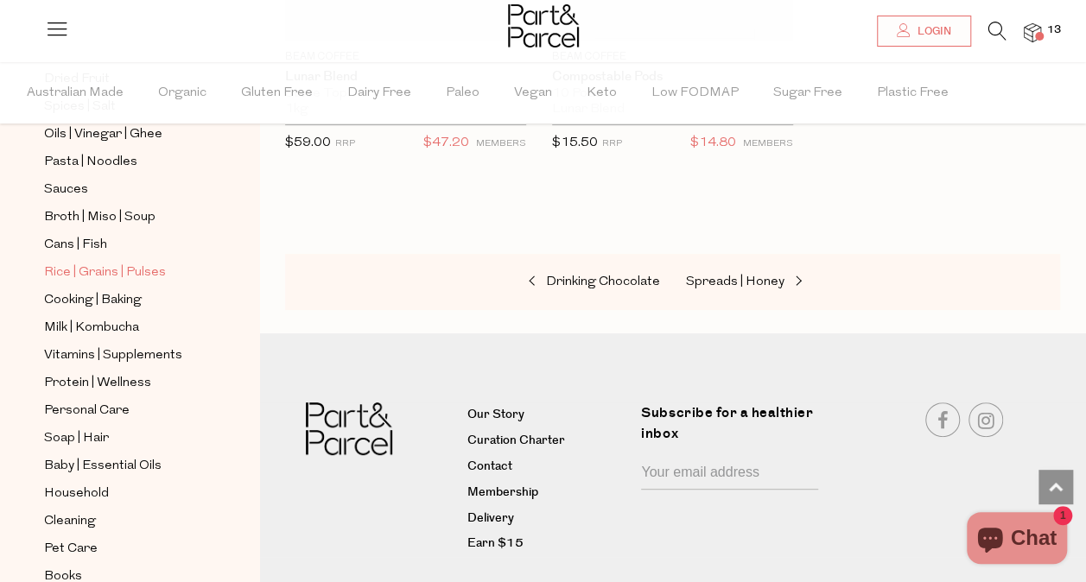
scroll to position [569, 0]
click at [127, 372] on span "Protein | Wellness" at bounding box center [97, 382] width 107 height 21
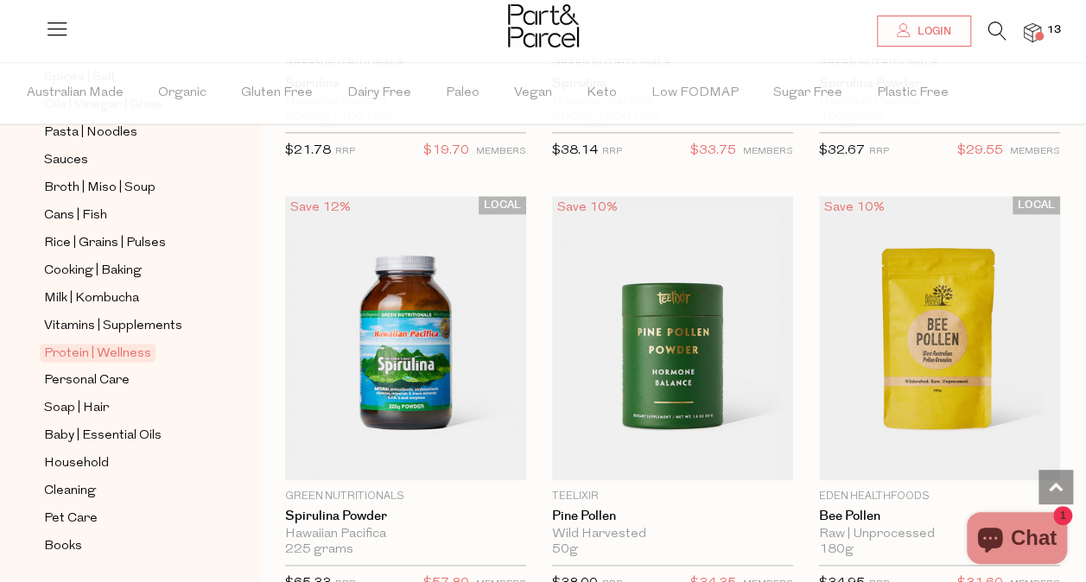
scroll to position [620, 0]
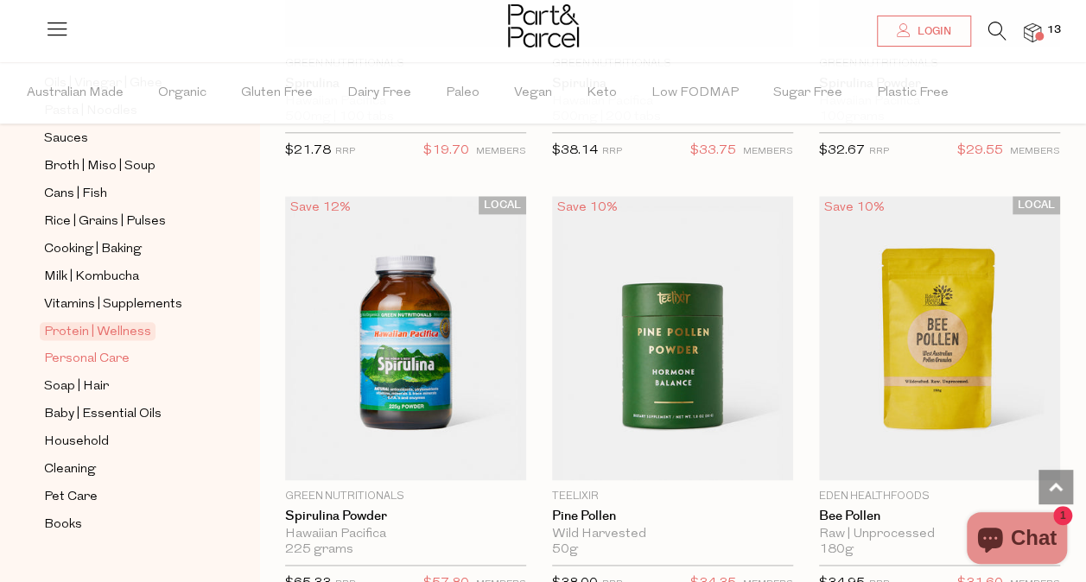
click at [129, 348] on link "Personal Care" at bounding box center [122, 359] width 157 height 22
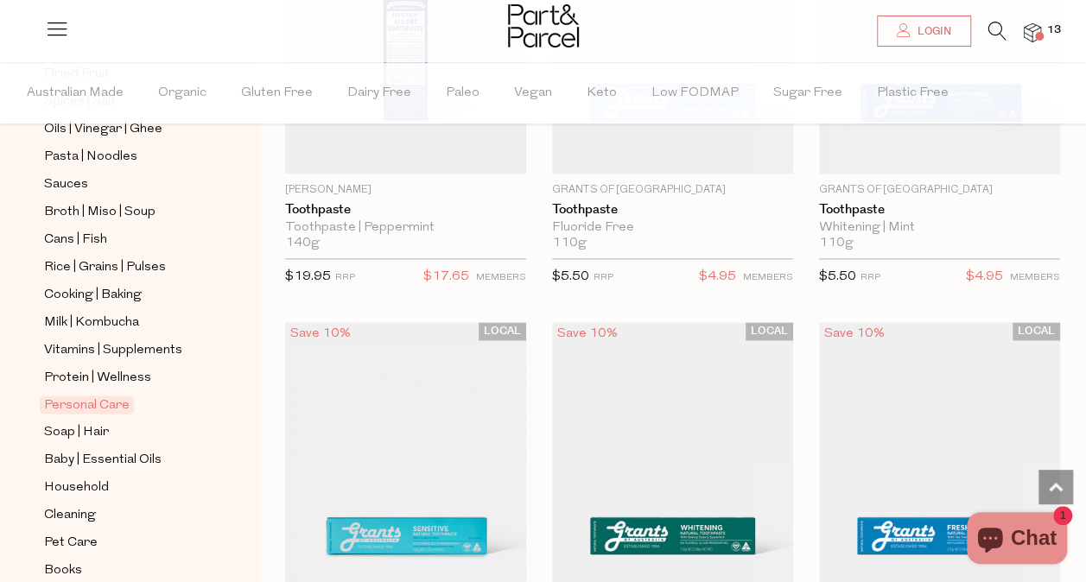
scroll to position [579, 0]
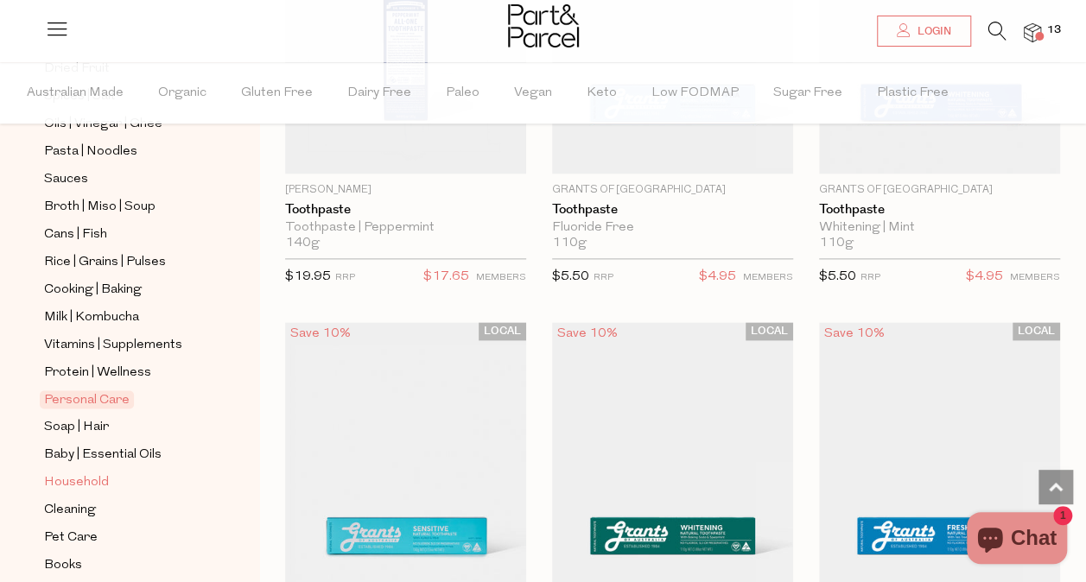
click at [119, 472] on link "Household" at bounding box center [122, 483] width 157 height 22
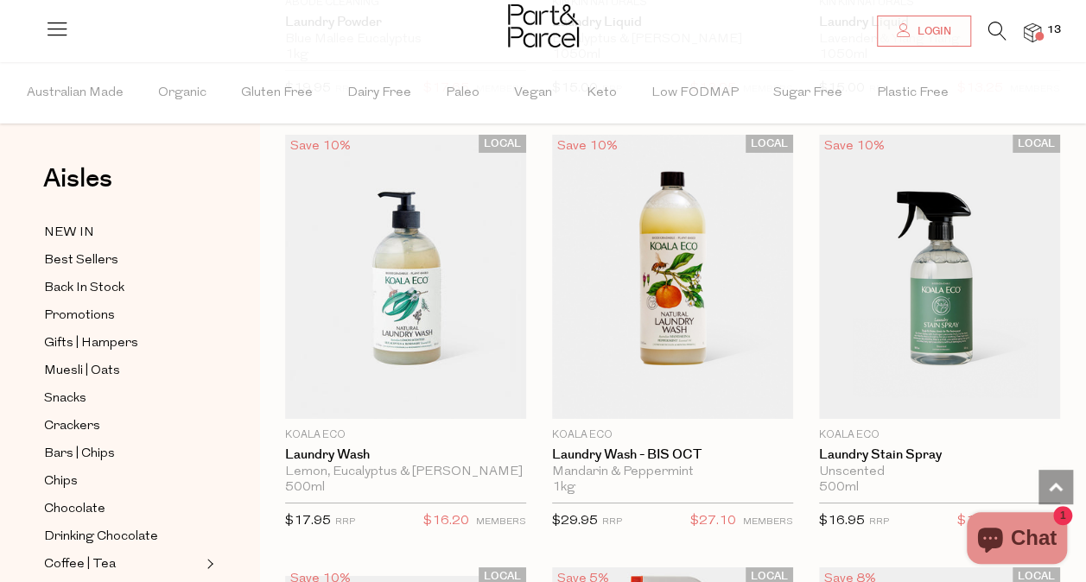
scroll to position [6157, 0]
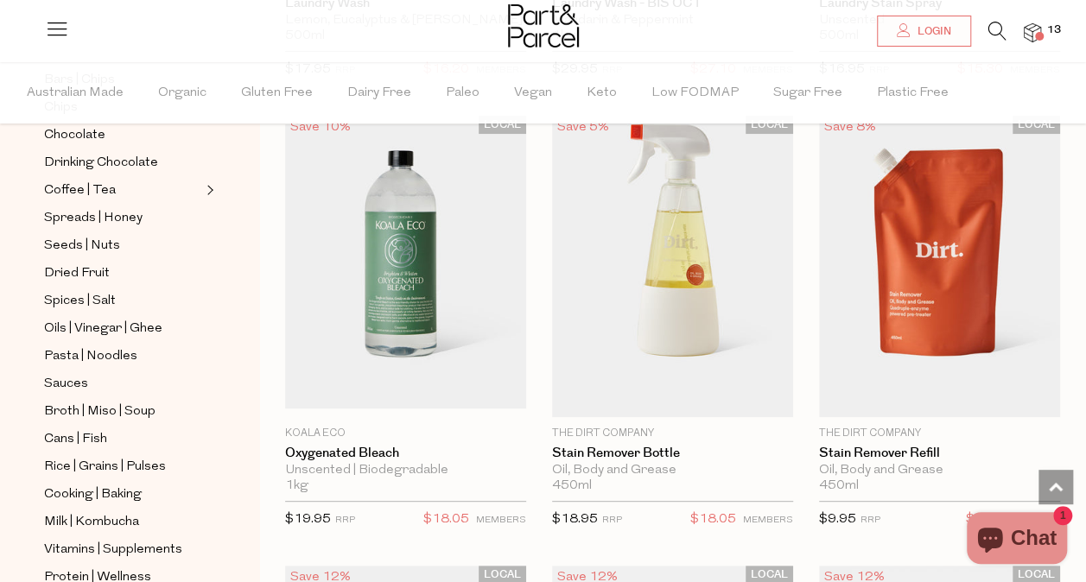
scroll to position [620, 0]
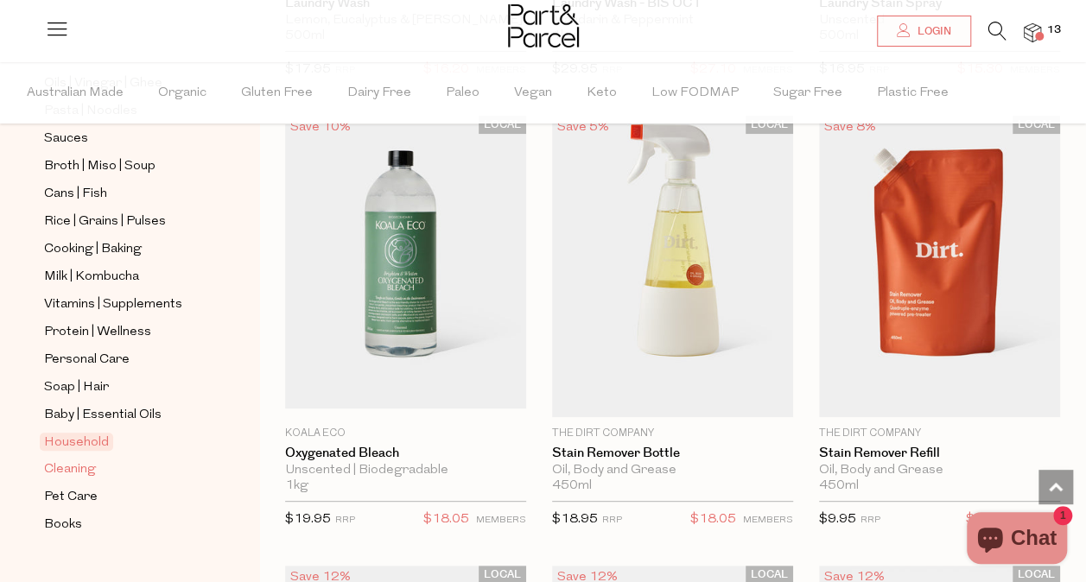
click at [92, 460] on span "Cleaning" at bounding box center [70, 470] width 52 height 21
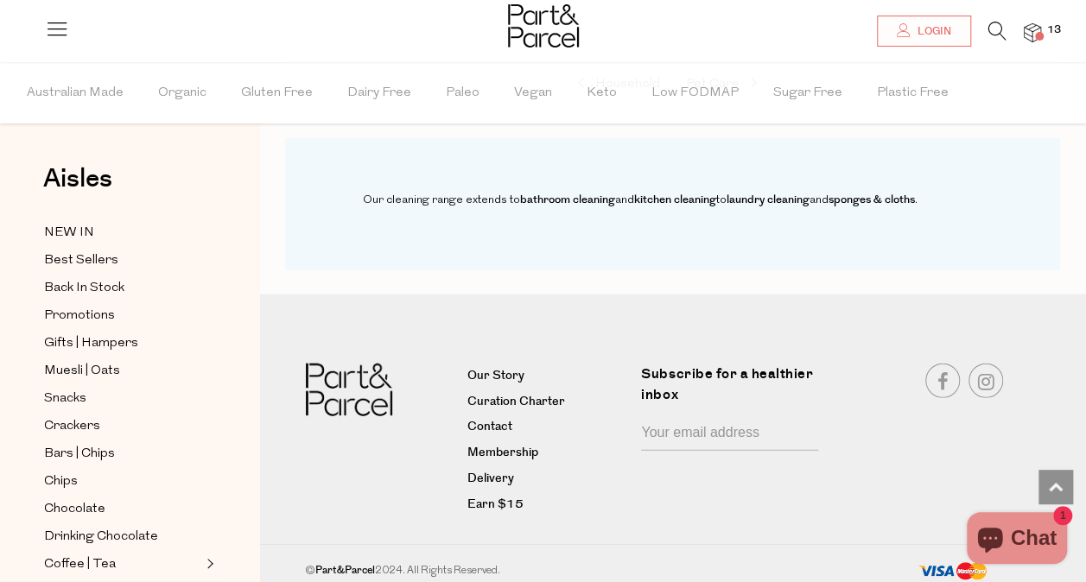
scroll to position [1999, 0]
click at [1033, 31] on img at bounding box center [1032, 33] width 17 height 20
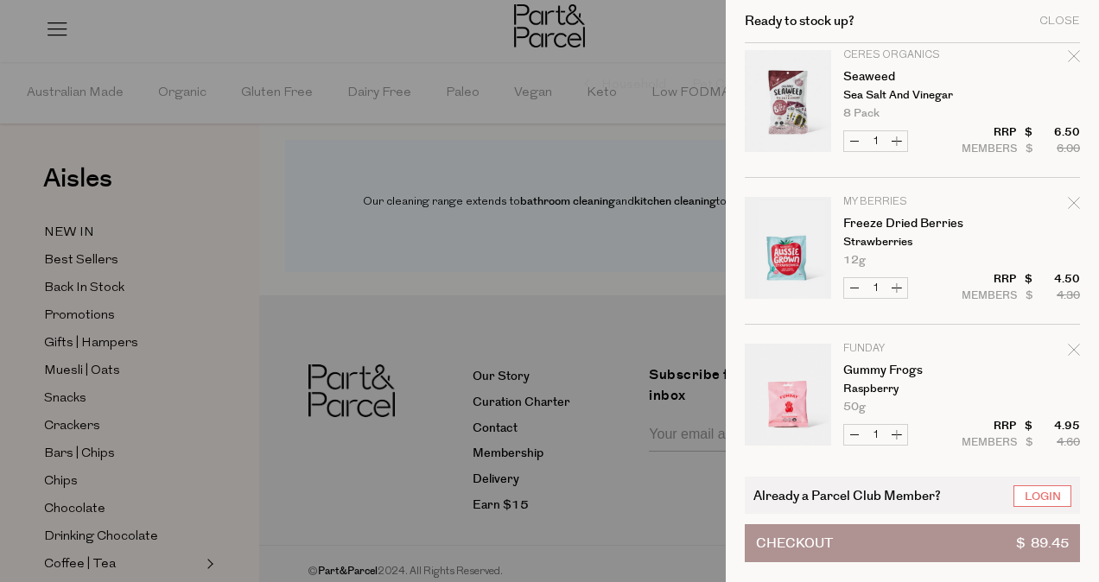
scroll to position [160, 0]
click at [895, 285] on button "Increase Freeze Dried Berries" at bounding box center [897, 287] width 21 height 20
type input "2"
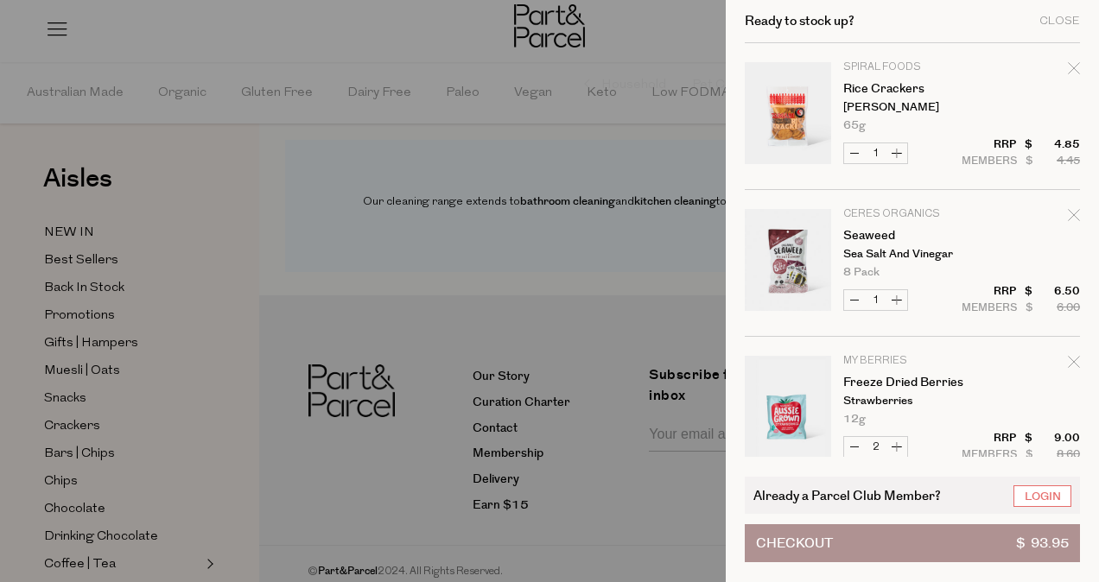
click at [899, 448] on button "Increase Freeze Dried Berries" at bounding box center [897, 447] width 21 height 20
type input "3"
click at [899, 448] on button "Increase Freeze Dried Berries" at bounding box center [897, 447] width 21 height 20
type input "4"
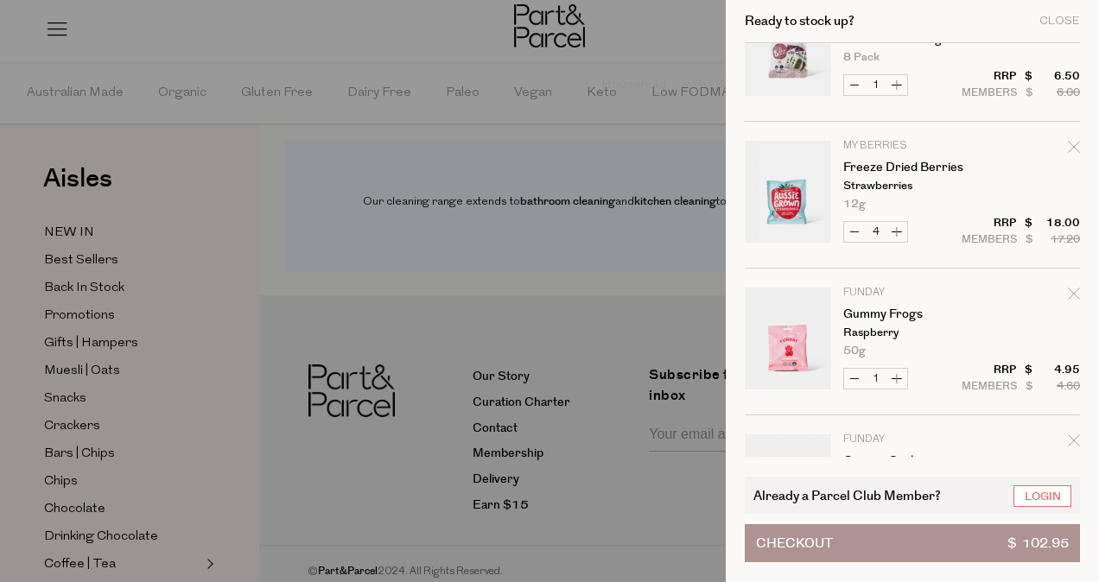
scroll to position [219, 0]
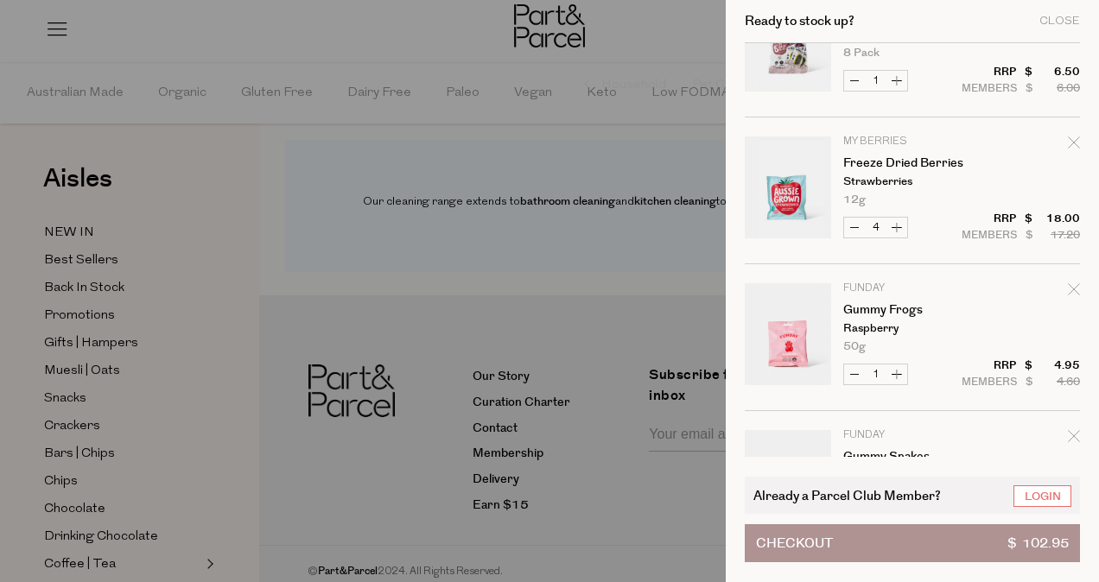
click at [903, 372] on button "Increase Gummy Frogs" at bounding box center [897, 375] width 21 height 20
type input "2"
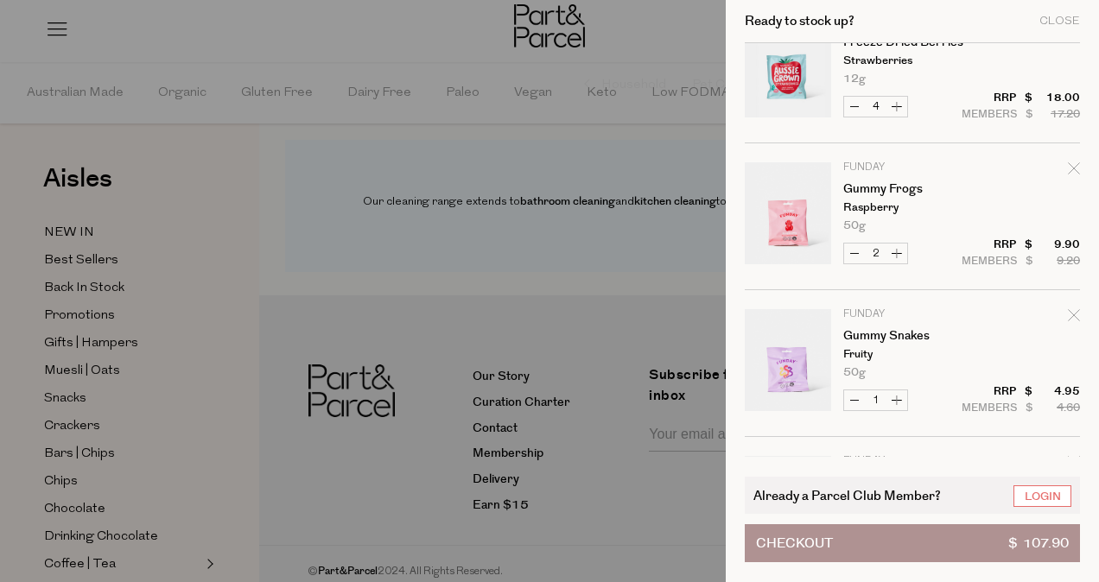
scroll to position [350, 0]
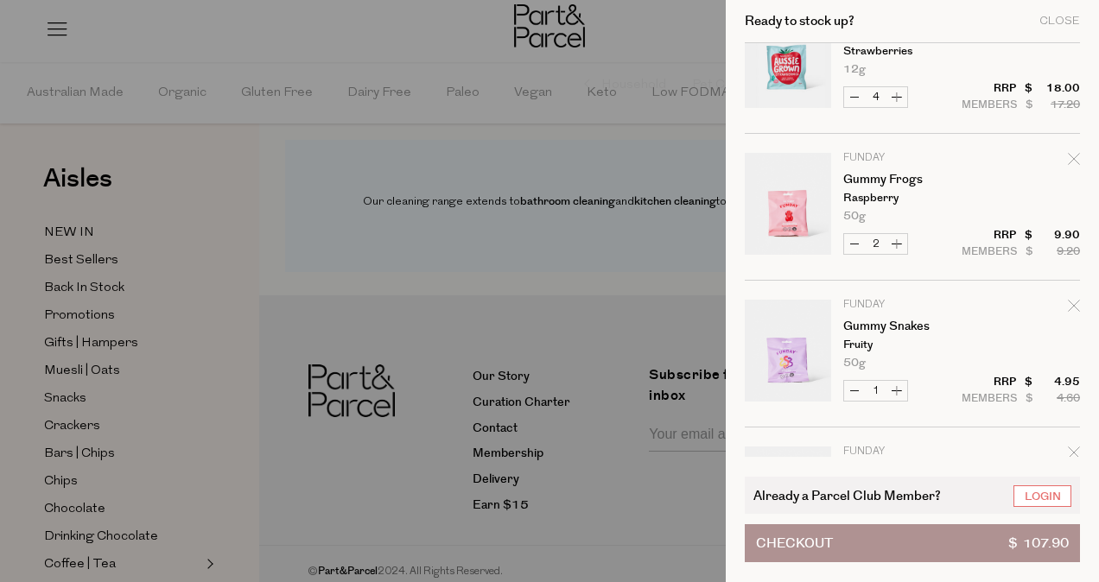
click at [897, 393] on button "Increase Gummy Snakes" at bounding box center [897, 391] width 21 height 20
type input "2"
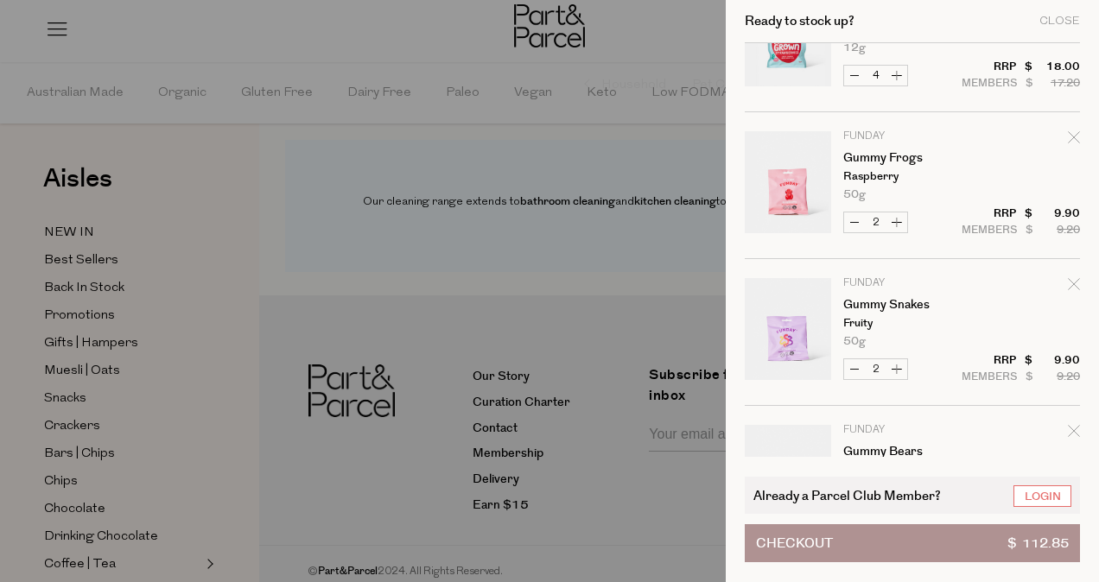
scroll to position [374, 0]
click at [895, 372] on button "Increase Gummy Snakes" at bounding box center [897, 367] width 21 height 20
type input "3"
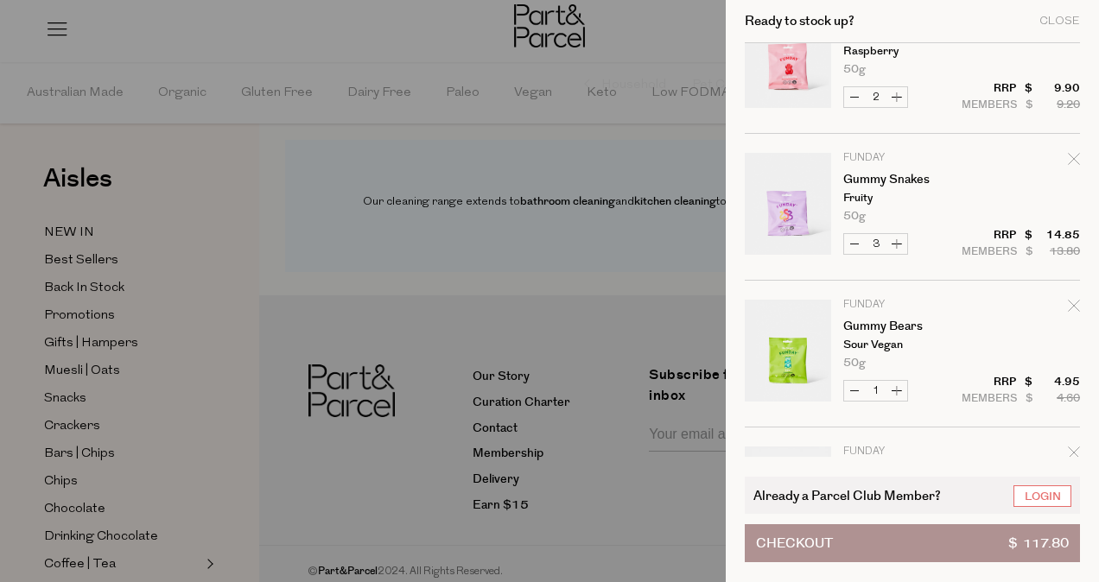
scroll to position [541, 0]
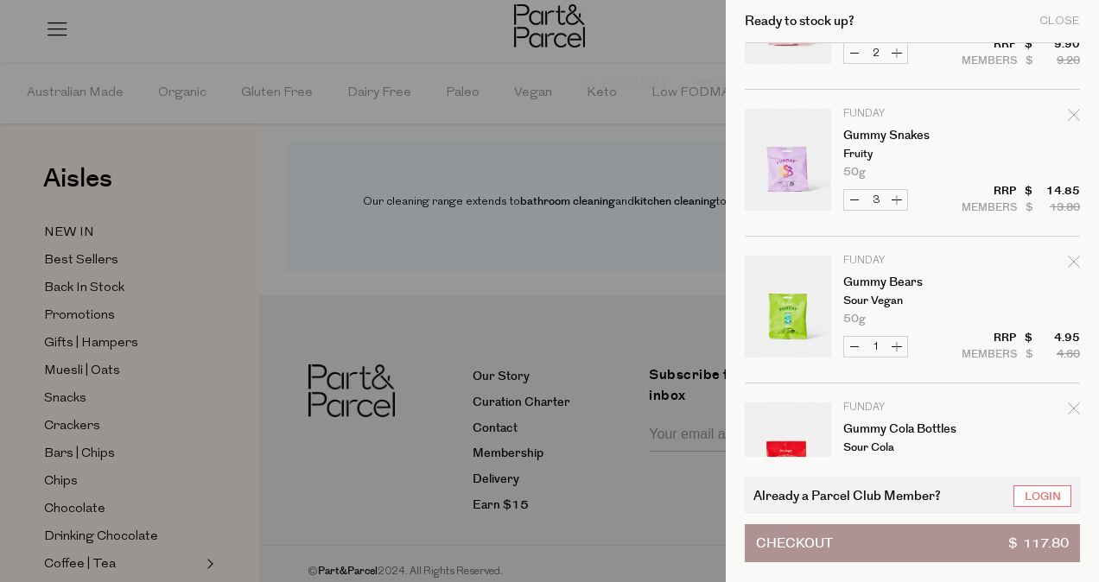
click at [904, 345] on button "Increase Gummy Bears" at bounding box center [897, 347] width 21 height 20
type input "2"
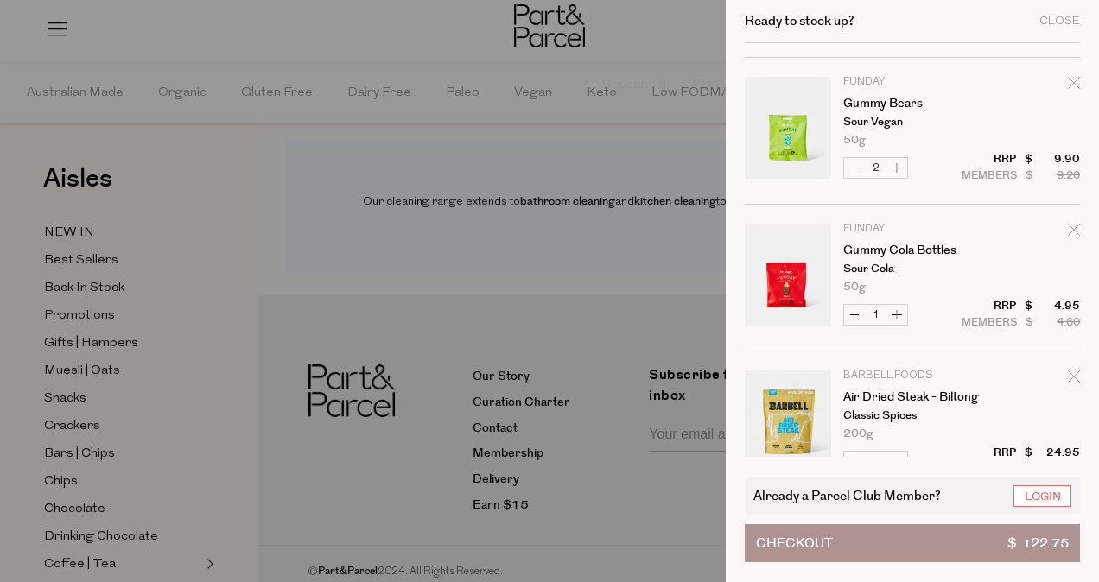
scroll to position [726, 0]
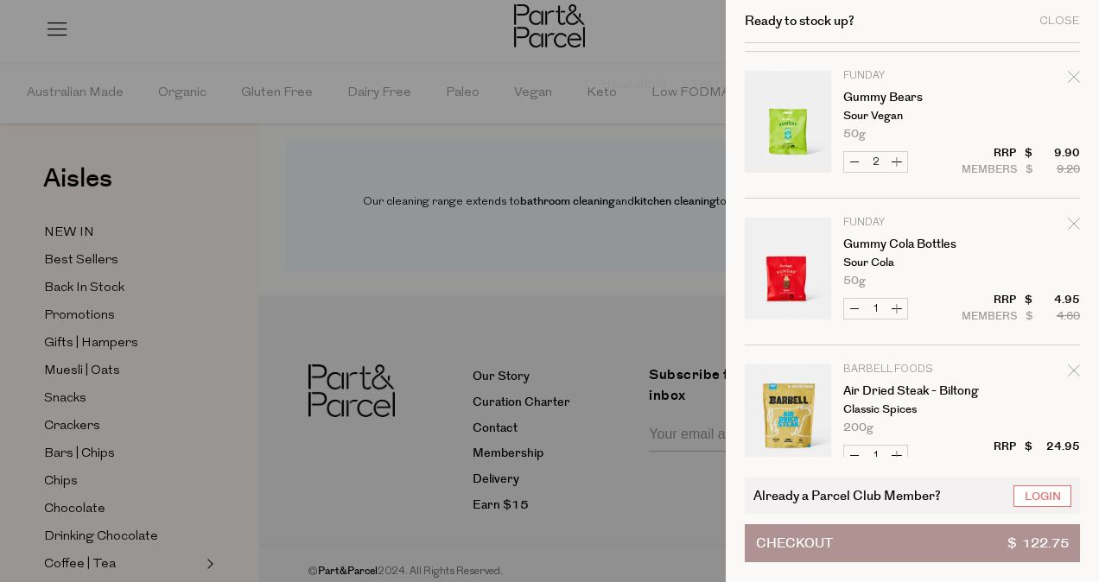
click at [898, 313] on button "Increase Gummy Cola Bottles" at bounding box center [897, 309] width 21 height 20
type input "2"
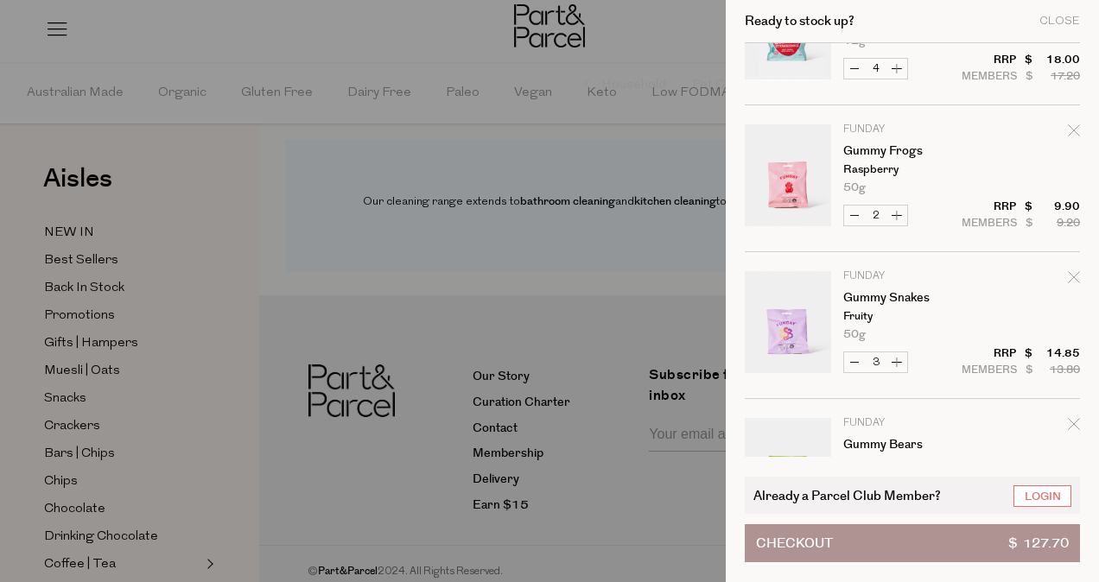
scroll to position [382, 0]
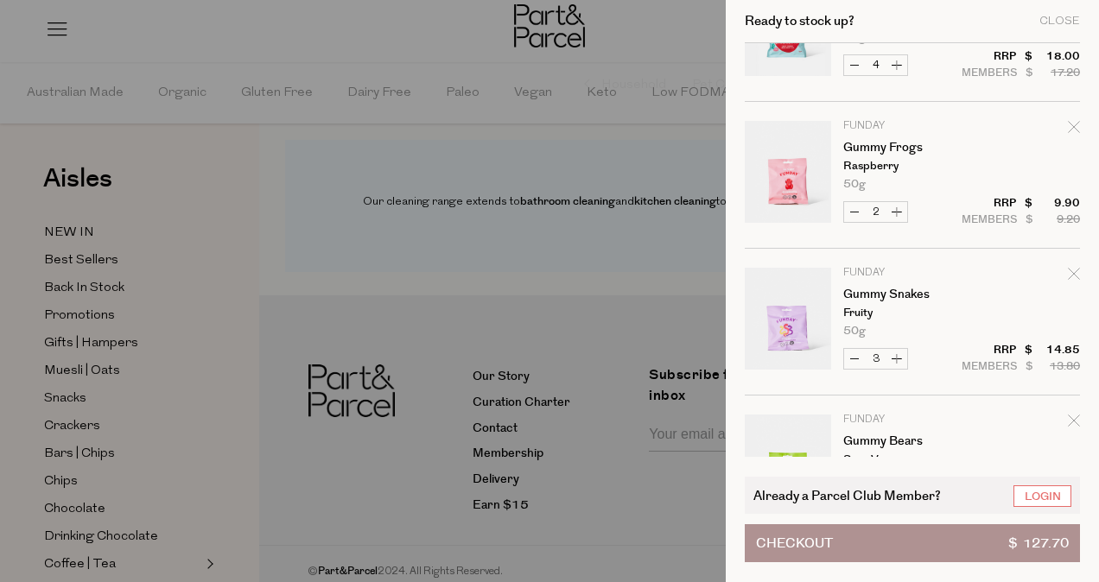
click at [899, 363] on button "Increase Gummy Snakes" at bounding box center [897, 359] width 21 height 20
type input "4"
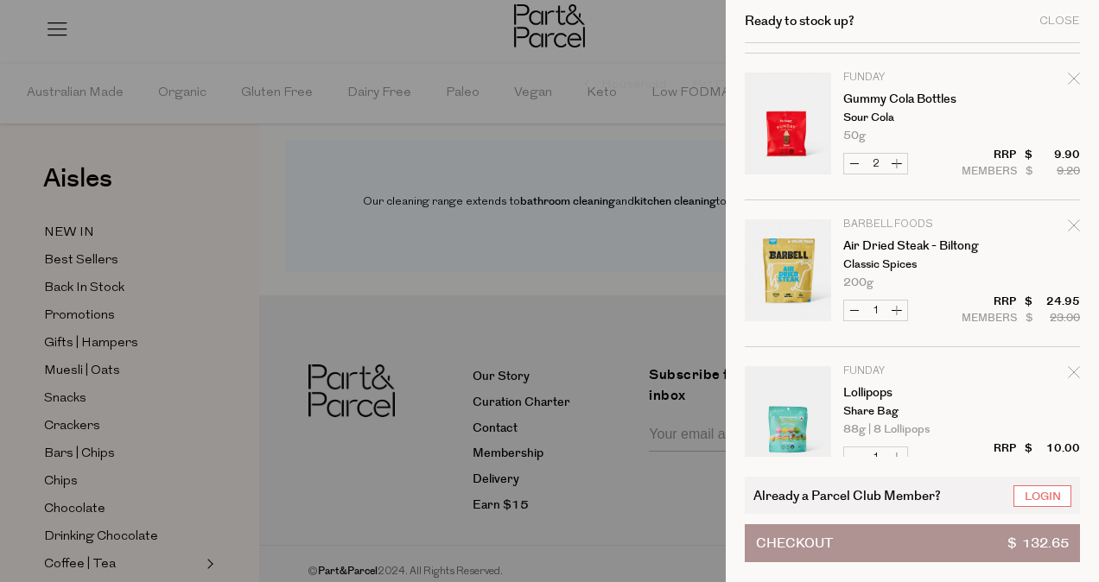
scroll to position [890, 0]
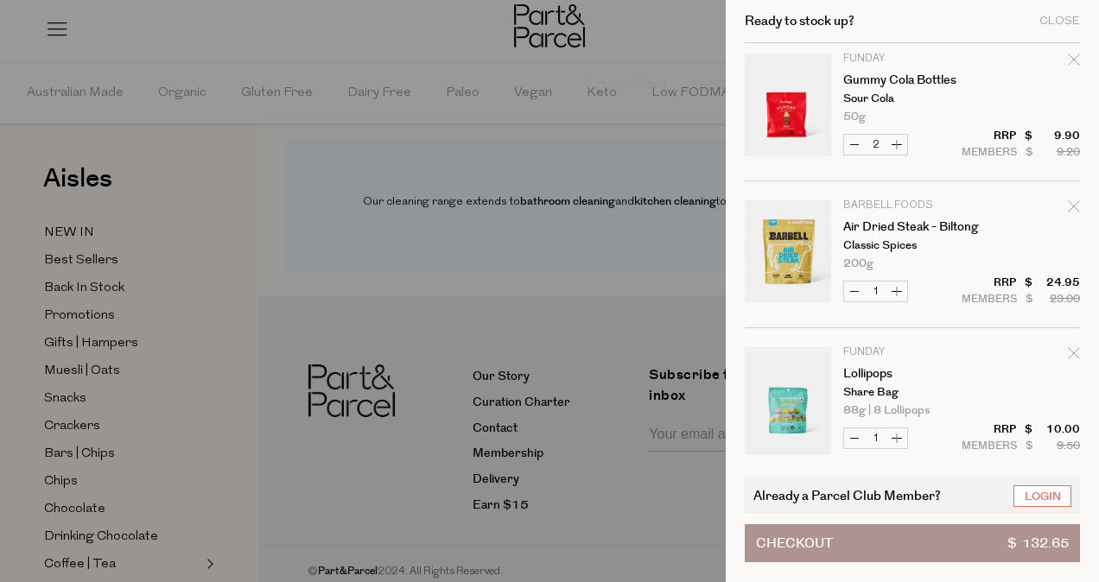
click at [900, 290] on button "Increase Air Dried Steak - Biltong" at bounding box center [897, 292] width 21 height 20
type input "2"
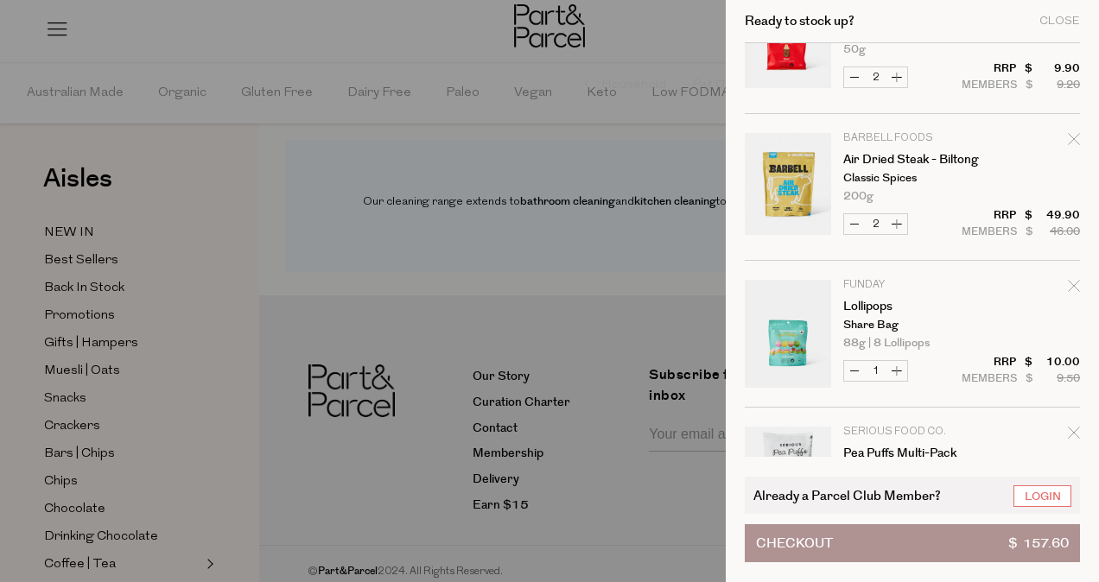
scroll to position [1001, 0]
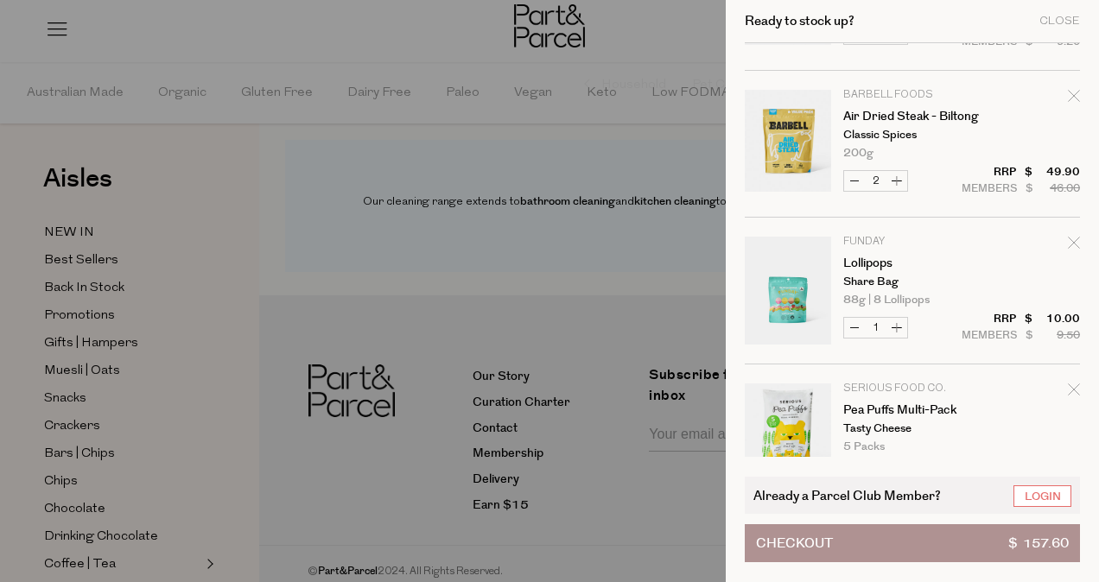
click at [897, 330] on button "Increase Lollipops" at bounding box center [897, 328] width 21 height 20
type input "2"
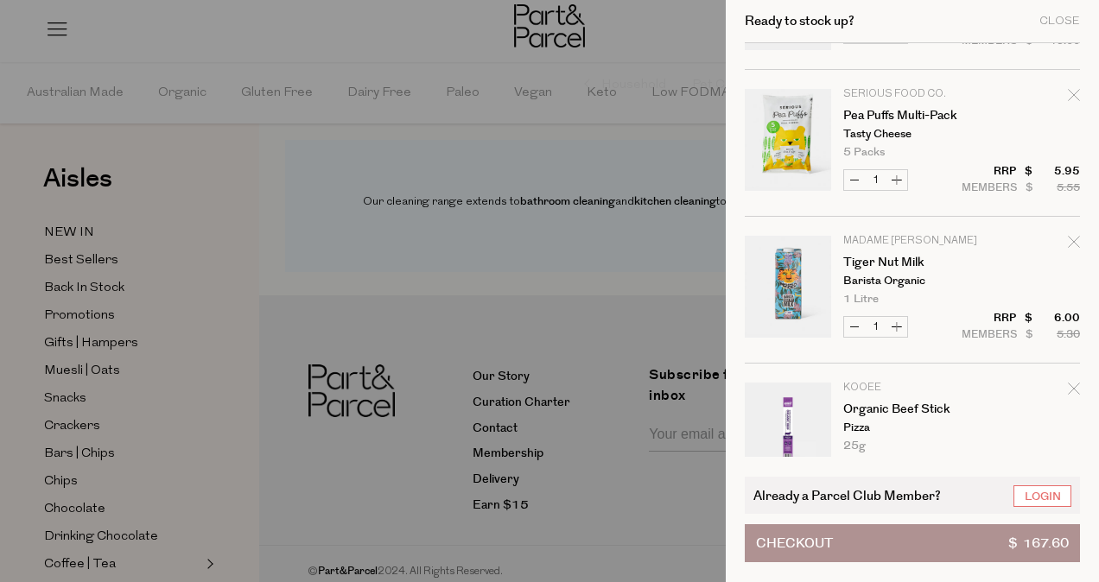
scroll to position [1297, 0]
click at [903, 321] on button "Increase Tiger Nut Milk" at bounding box center [897, 325] width 21 height 20
type input "2"
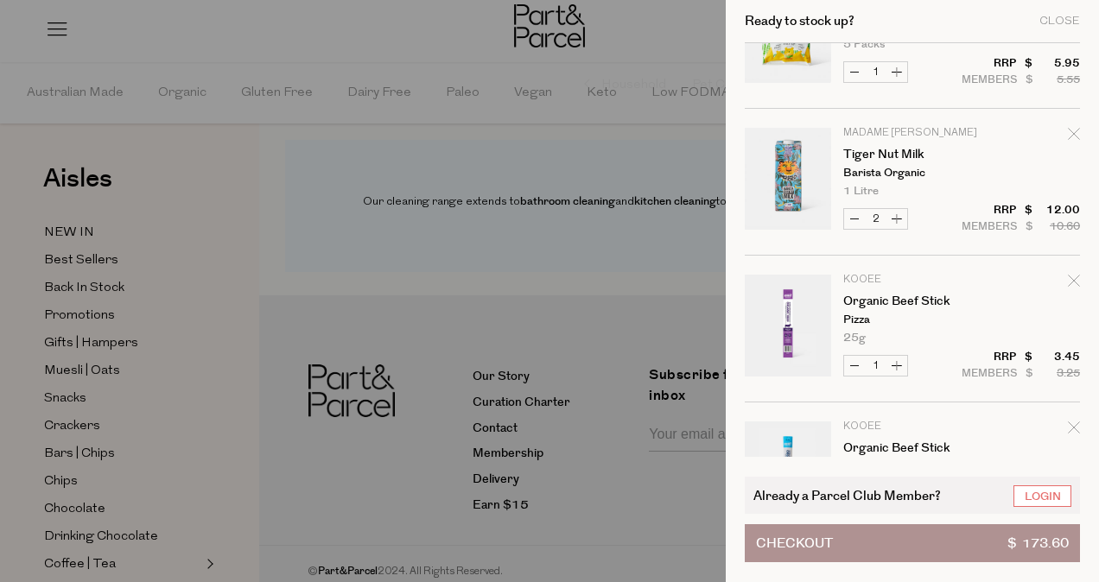
scroll to position [1402, 0]
click at [897, 210] on button "Increase Tiger Nut Milk" at bounding box center [897, 220] width 21 height 20
type input "3"
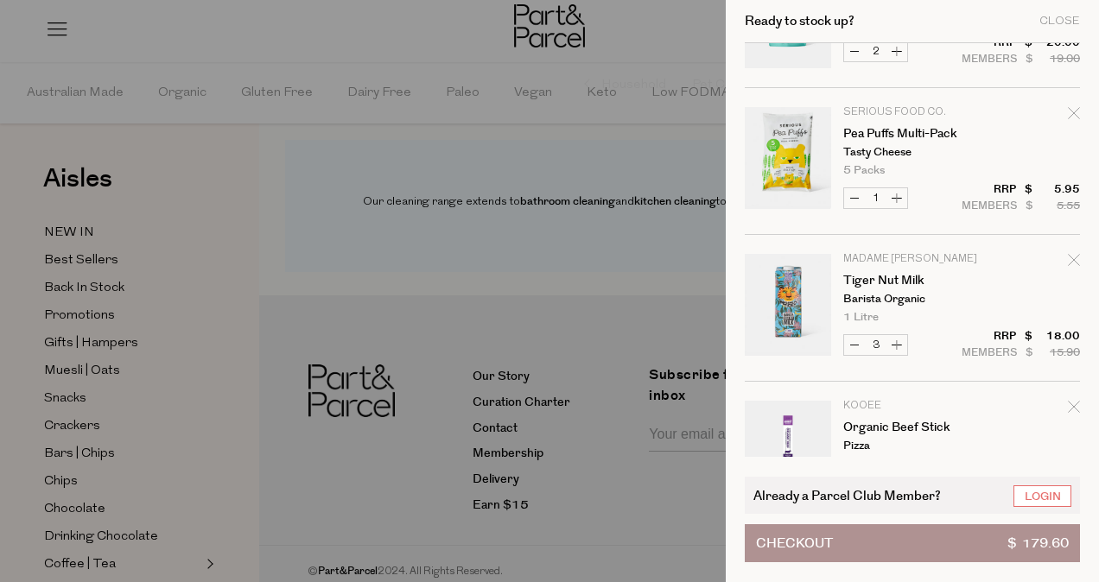
scroll to position [1281, 0]
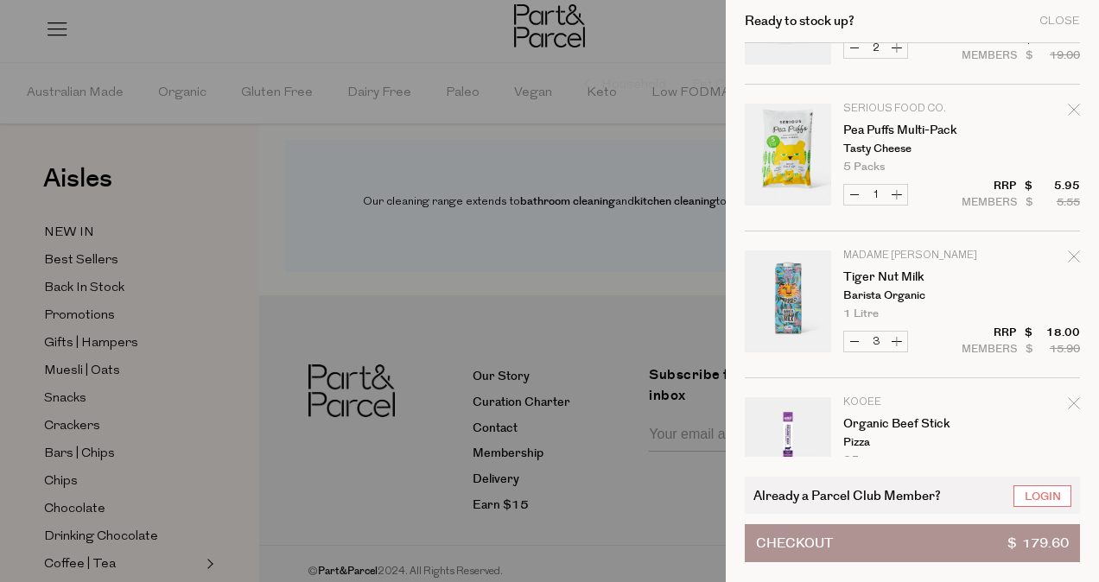
click at [897, 339] on button "Increase Tiger Nut Milk" at bounding box center [897, 342] width 21 height 20
type input "4"
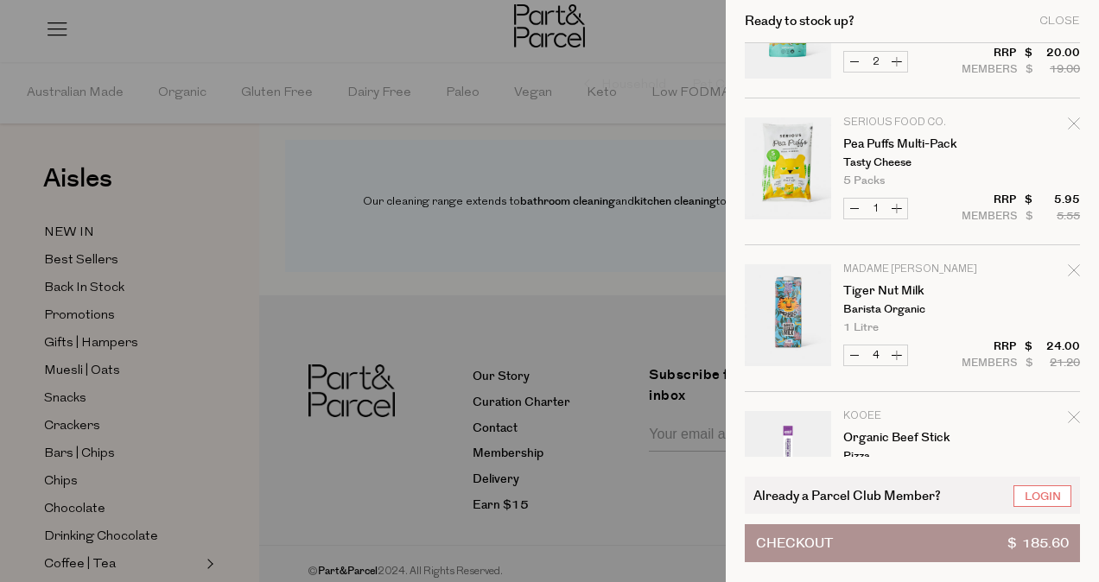
scroll to position [1273, 0]
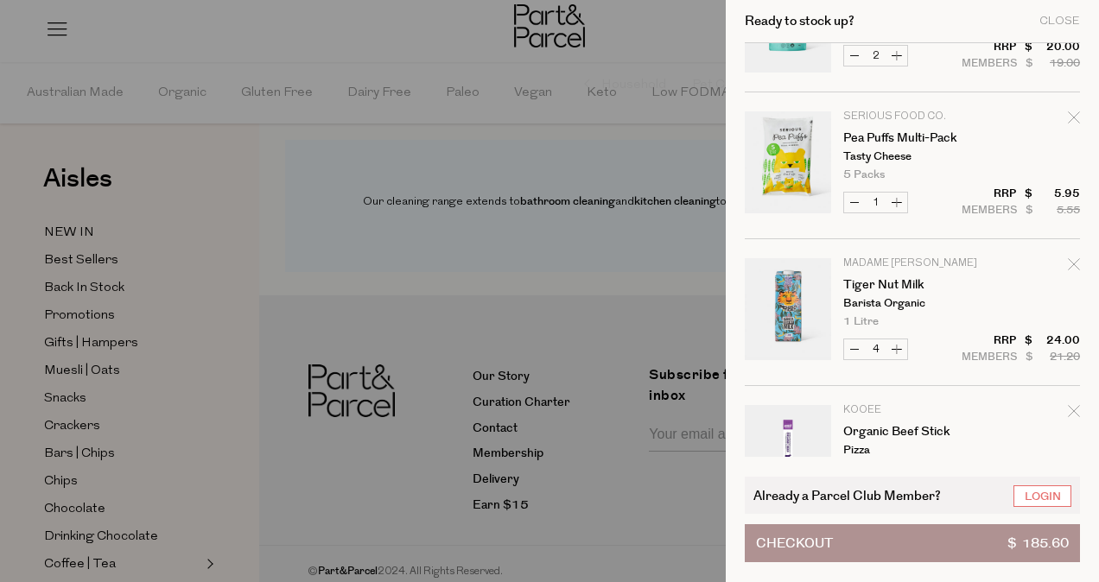
click at [897, 340] on button "Increase Tiger Nut Milk" at bounding box center [897, 350] width 21 height 20
type input "5"
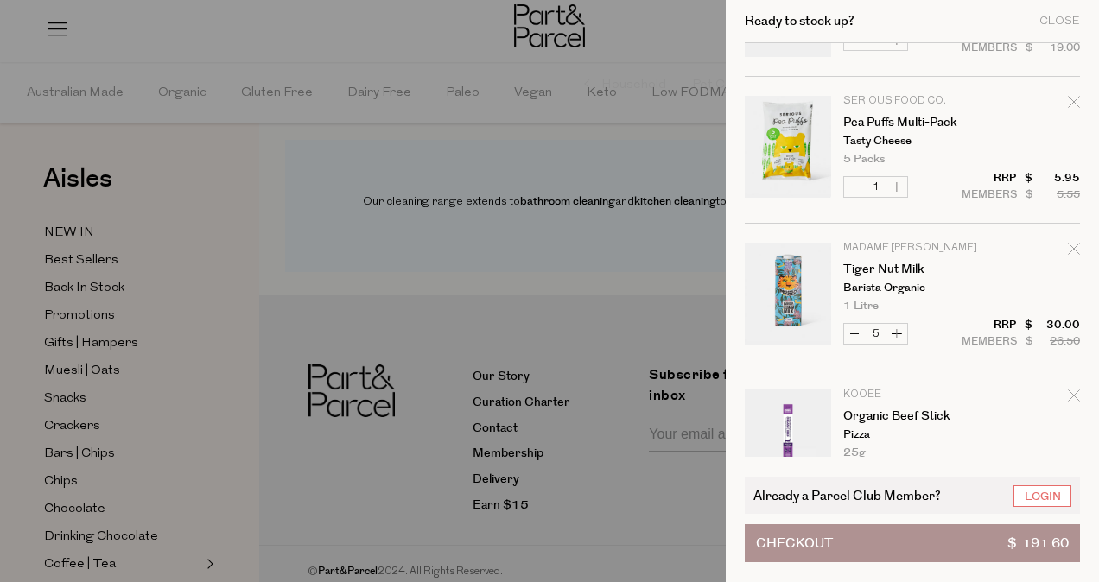
scroll to position [1290, 0]
click at [901, 323] on button "Increase Tiger Nut Milk" at bounding box center [897, 332] width 21 height 20
type input "6"
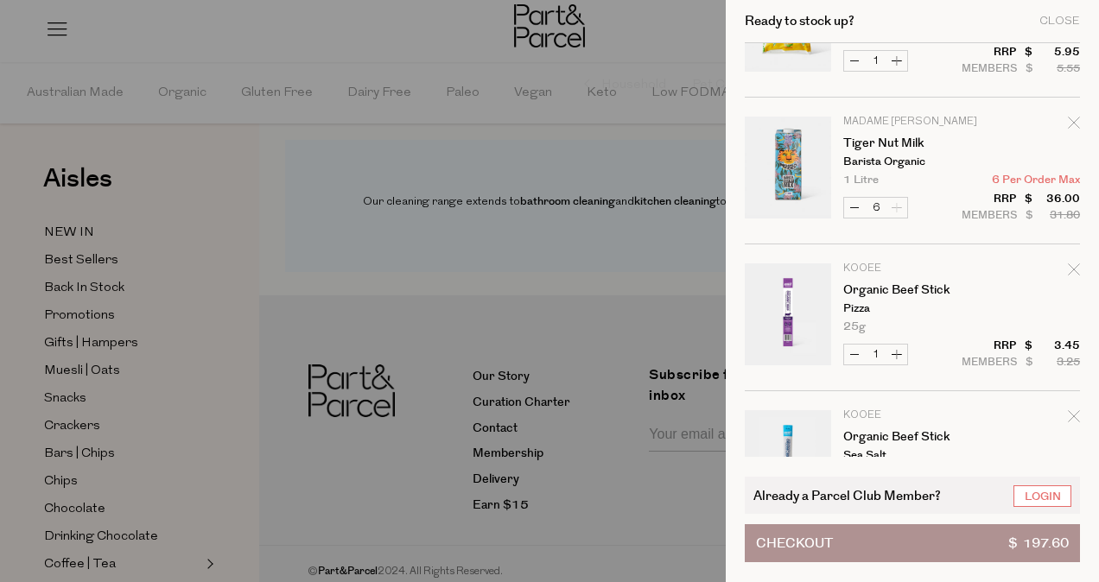
scroll to position [1417, 0]
click at [895, 351] on button "Increase Organic Beef Stick" at bounding box center [897, 352] width 21 height 20
type input "2"
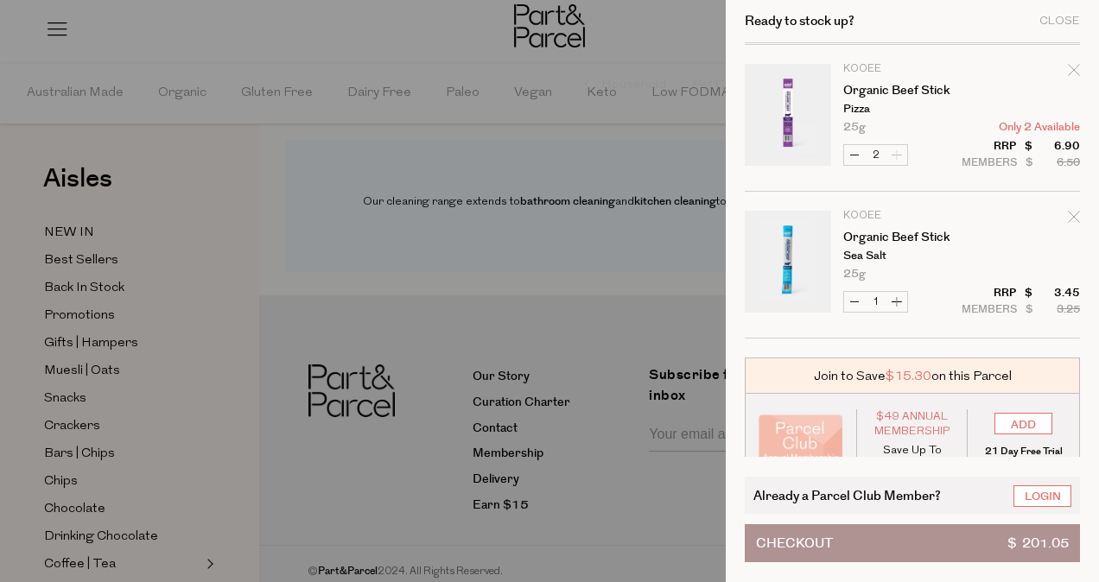
scroll to position [1633, 0]
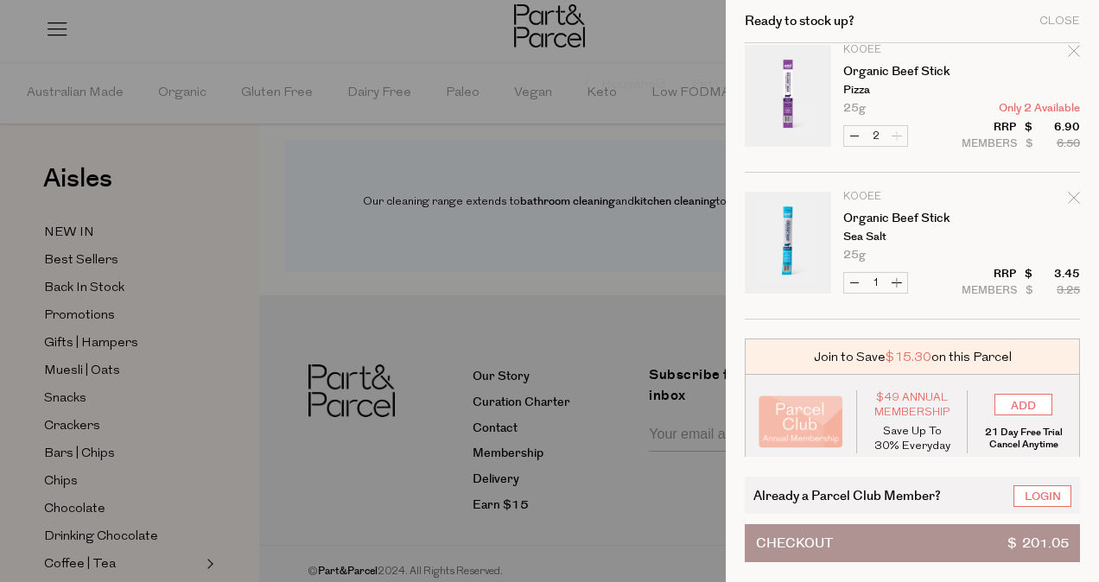
click at [894, 283] on button "Increase Organic Beef Stick" at bounding box center [897, 283] width 21 height 20
type input "2"
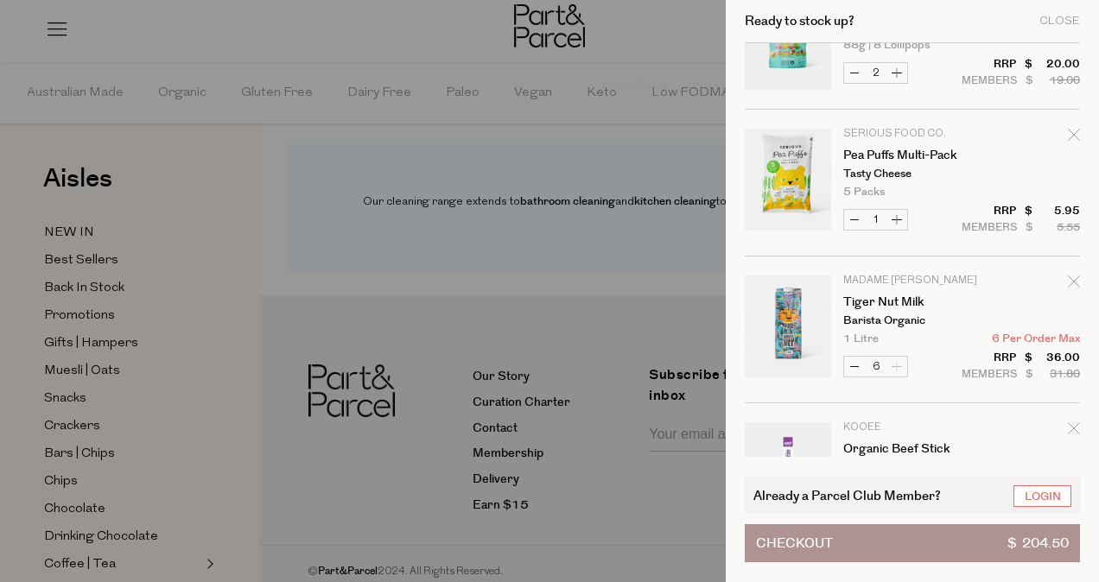
scroll to position [1619, 0]
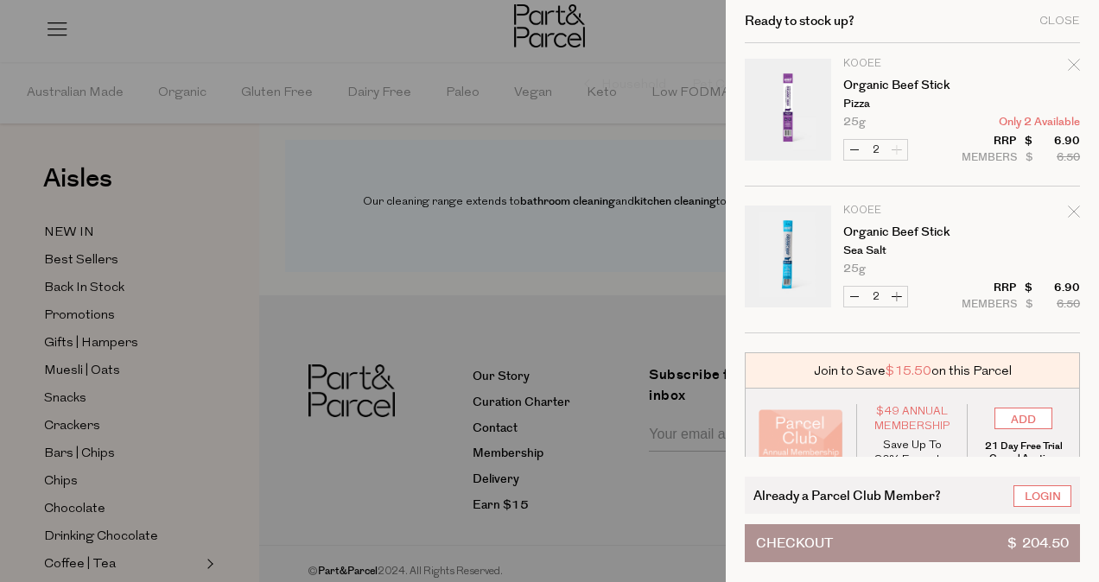
click at [899, 288] on button "Increase Organic Beef Stick" at bounding box center [897, 297] width 21 height 20
type input "3"
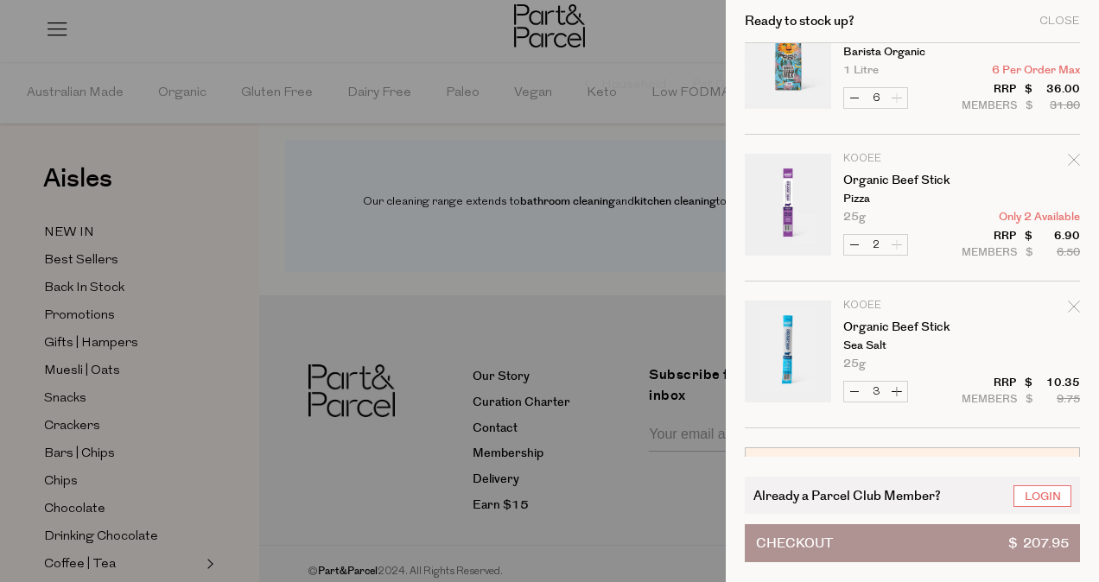
scroll to position [1525, 0]
click at [900, 391] on button "Increase Organic Beef Stick" at bounding box center [897, 391] width 21 height 20
type input "4"
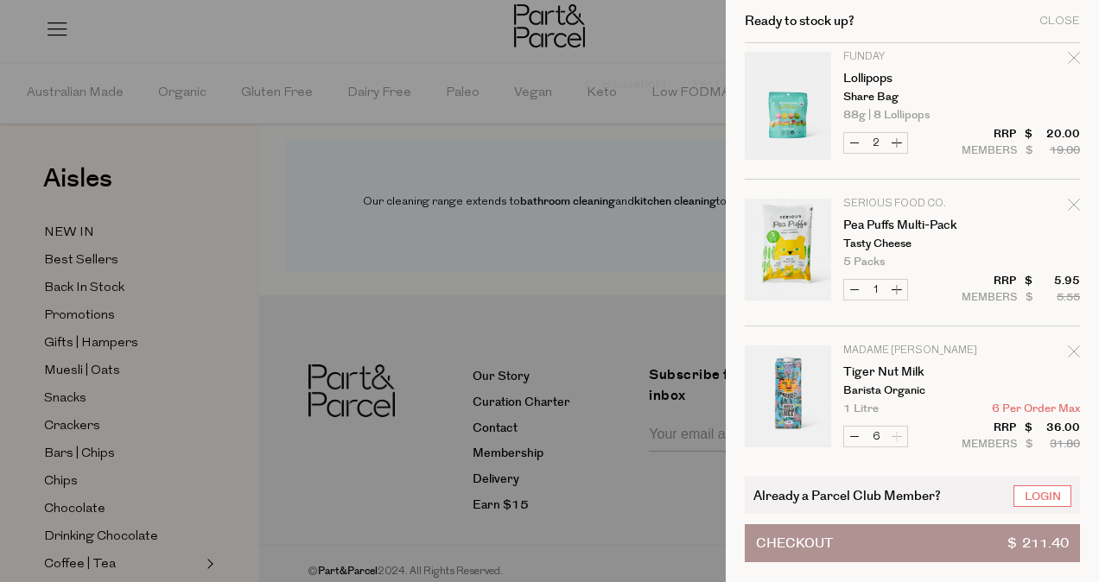
scroll to position [1642, 0]
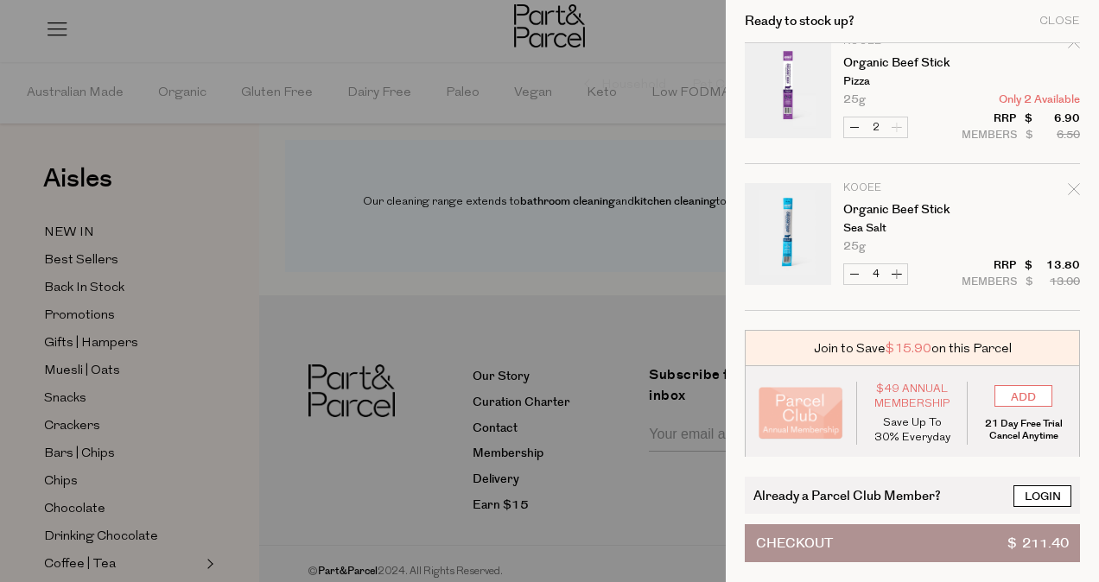
click at [1062, 487] on link "Login" at bounding box center [1043, 497] width 58 height 22
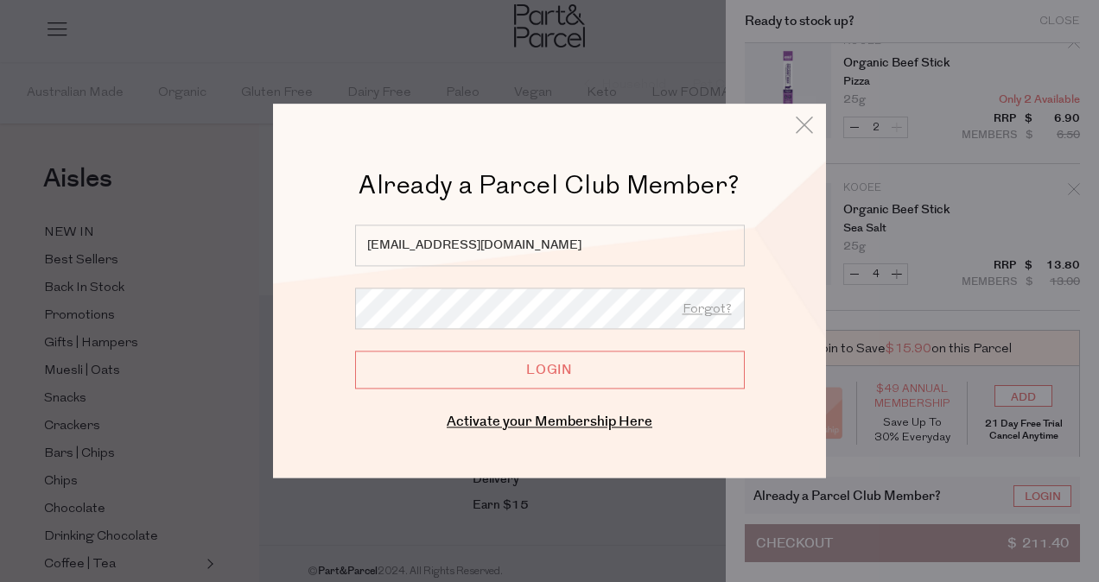
click at [615, 367] on input "Login" at bounding box center [550, 370] width 390 height 38
click at [549, 373] on input "Login" at bounding box center [550, 370] width 390 height 38
click at [558, 377] on input "Login" at bounding box center [550, 370] width 390 height 38
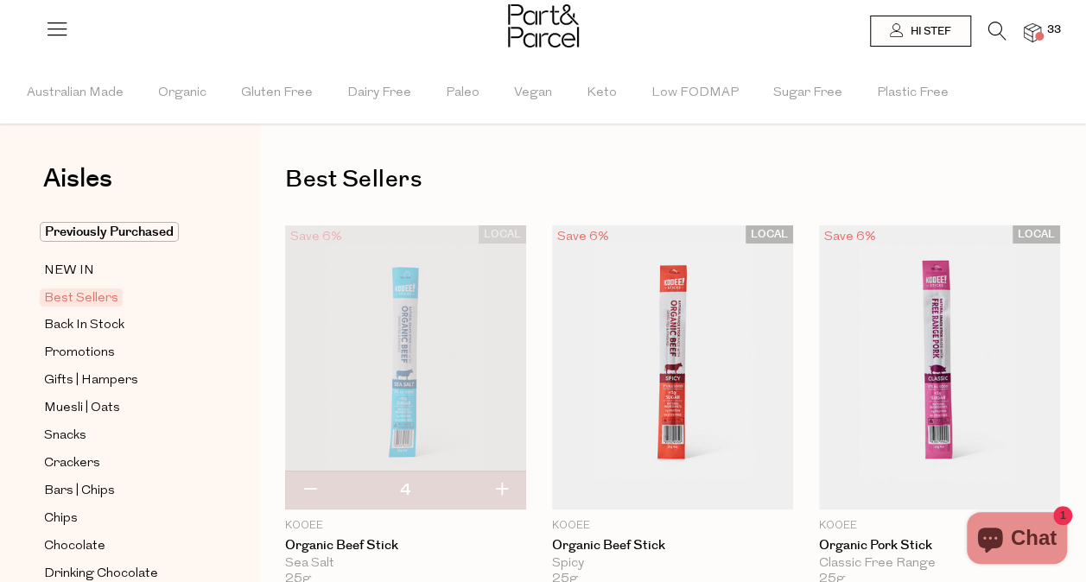
click at [1039, 34] on span at bounding box center [1039, 36] width 9 height 9
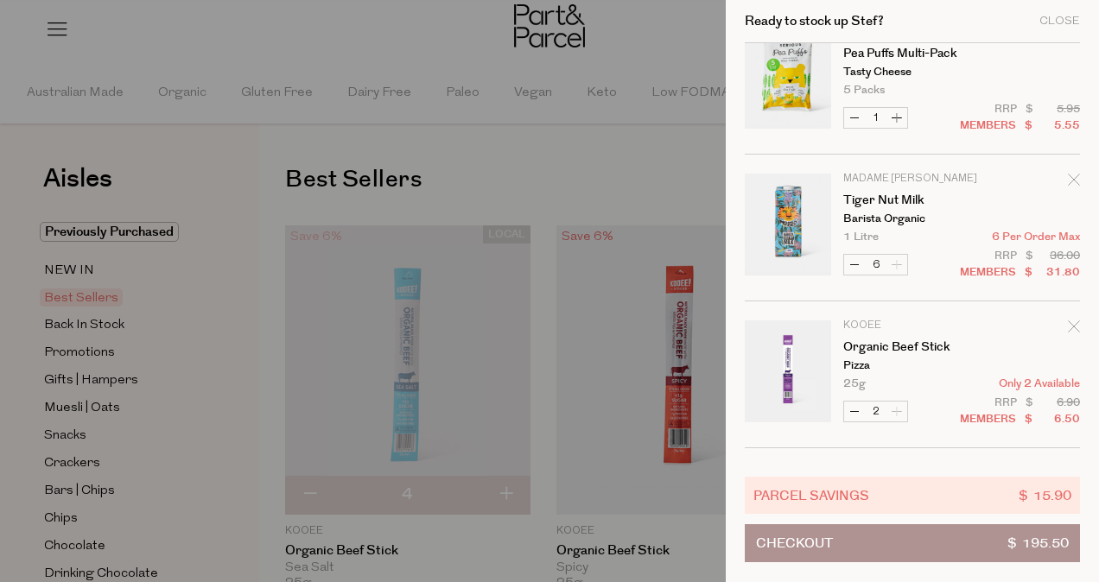
scroll to position [1491, 0]
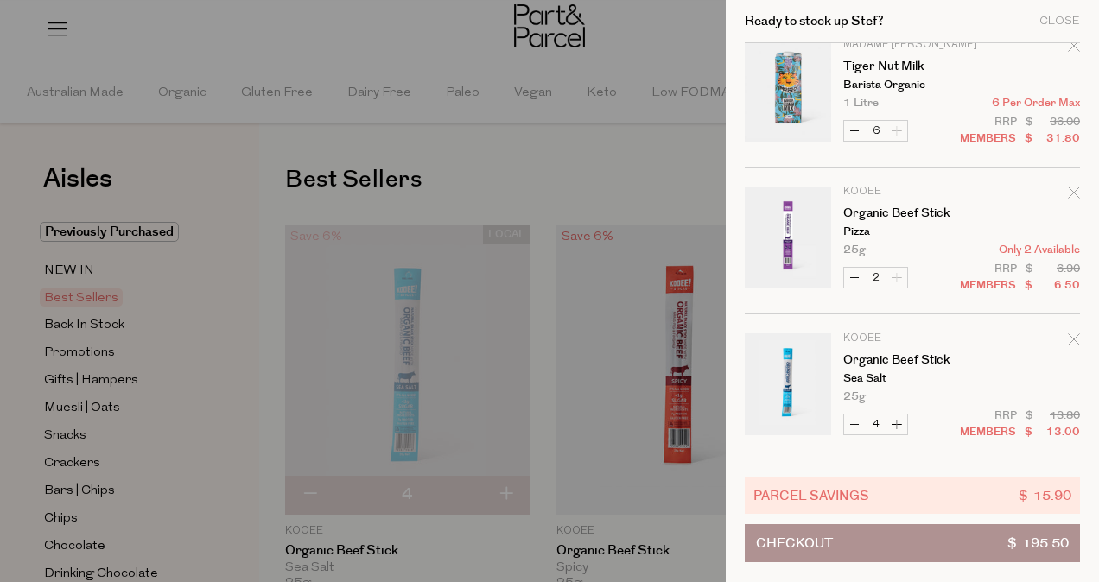
click at [985, 554] on button "Checkout $ 195.50" at bounding box center [912, 544] width 335 height 38
